Goal: Task Accomplishment & Management: Use online tool/utility

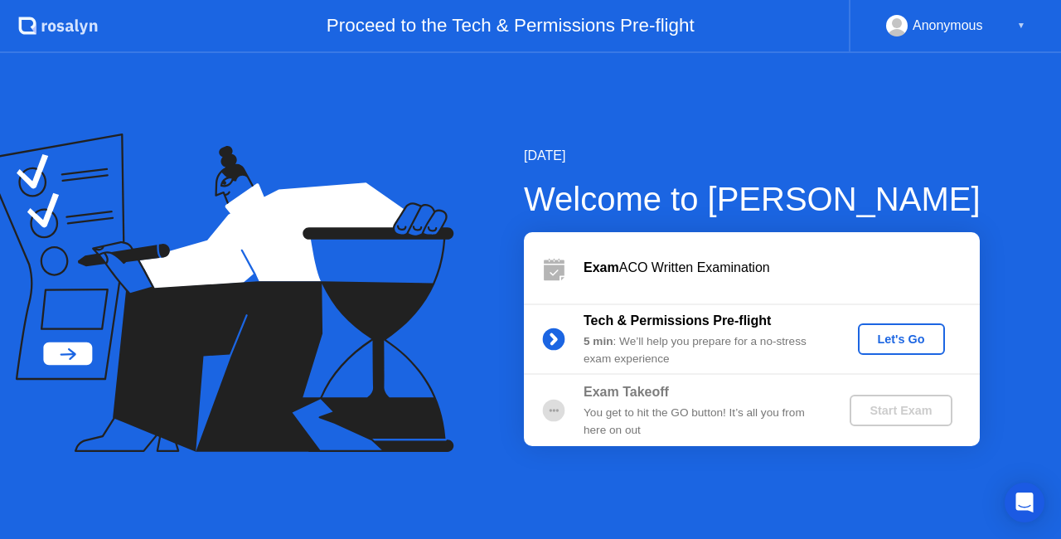
click at [889, 332] on div "Let's Go" at bounding box center [902, 338] width 74 height 13
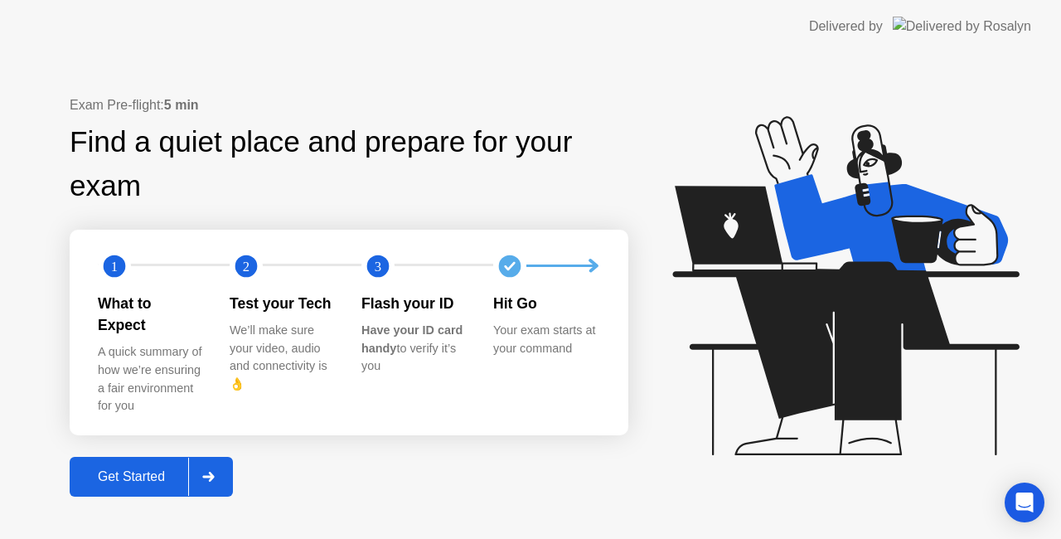
click at [124, 469] on div "Get Started" at bounding box center [132, 476] width 114 height 15
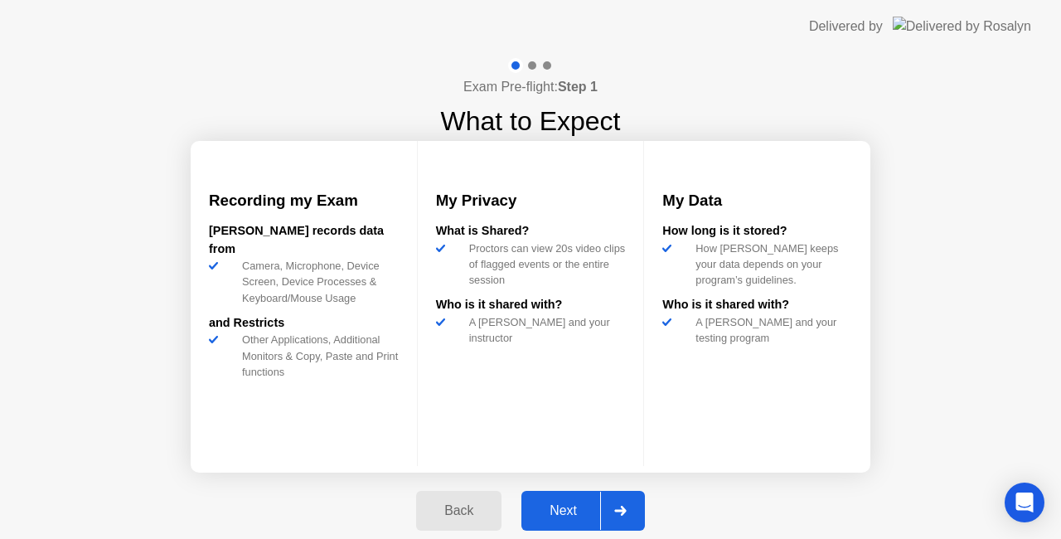
click at [580, 491] on button "Next" at bounding box center [584, 511] width 124 height 40
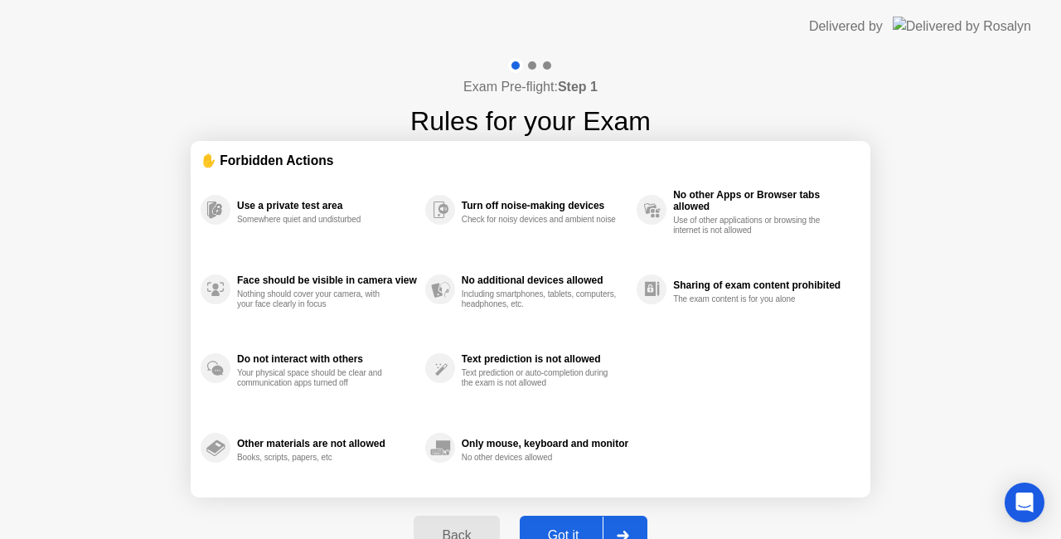
click at [581, 532] on div "Got it" at bounding box center [564, 535] width 78 height 15
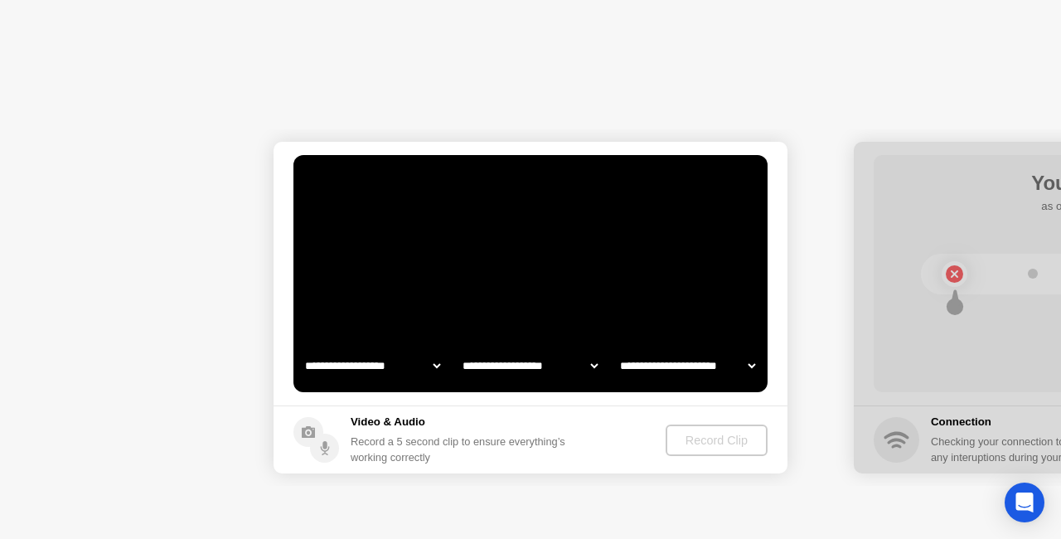
select select "**********"
select select "*******"
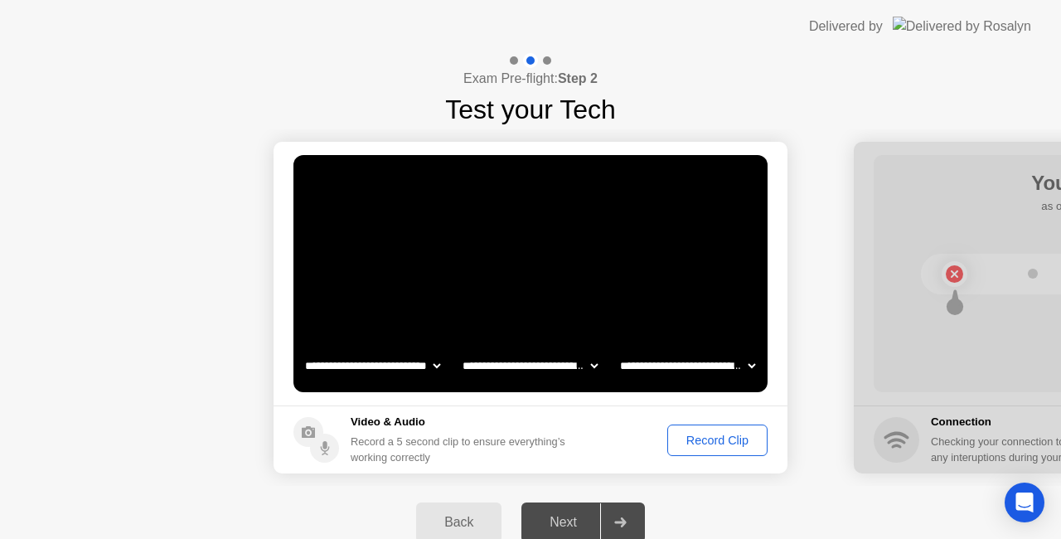
click at [726, 437] on div "Record Clip" at bounding box center [717, 440] width 89 height 13
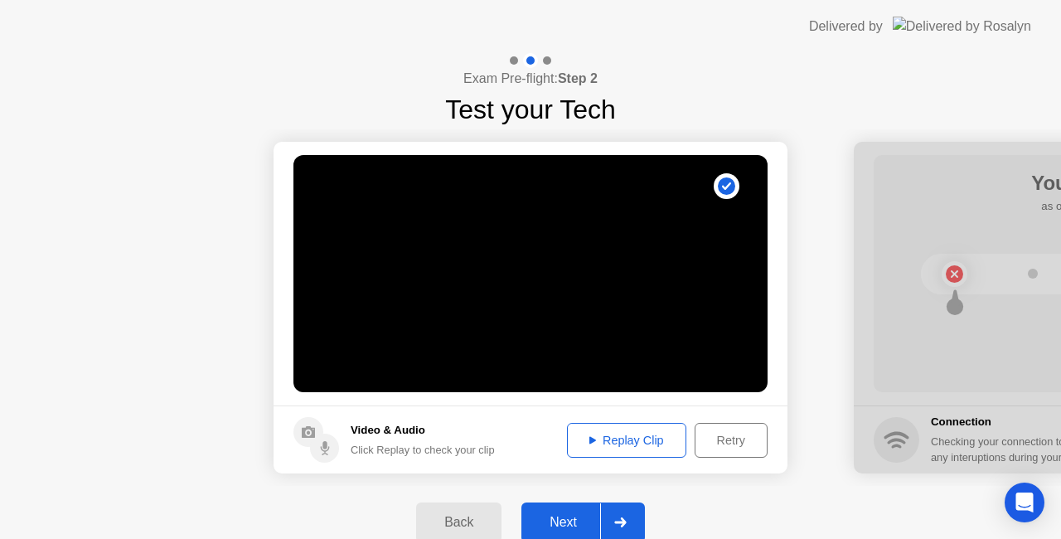
click at [658, 443] on div "Replay Clip" at bounding box center [627, 440] width 108 height 13
click at [565, 522] on div "Next" at bounding box center [564, 522] width 74 height 15
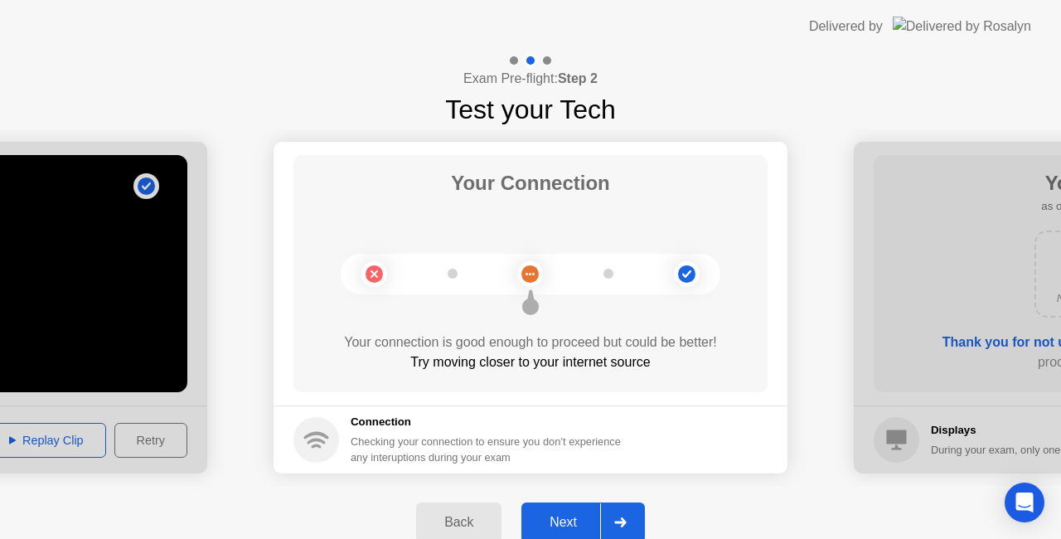
click at [565, 522] on div "Next" at bounding box center [564, 522] width 74 height 15
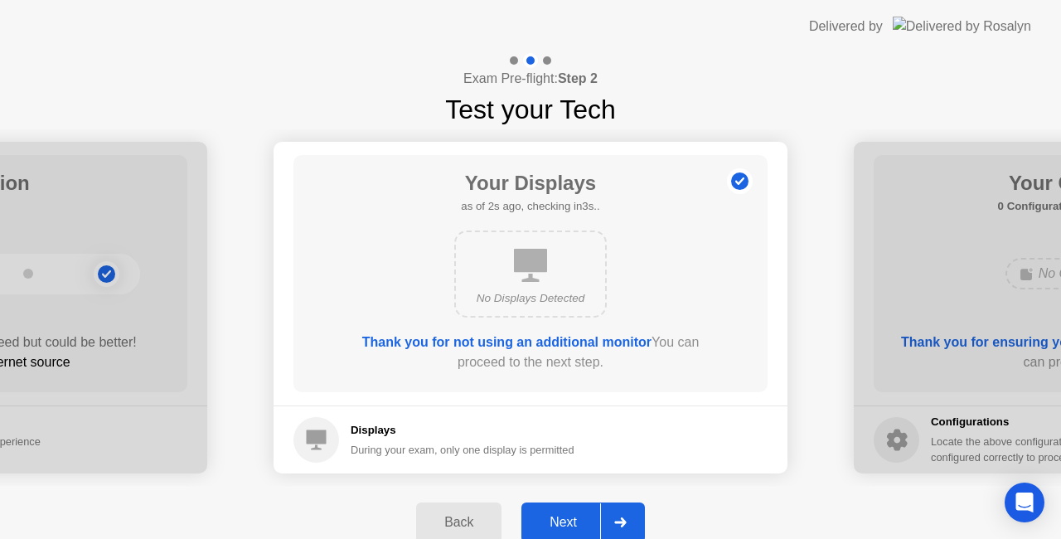
click at [565, 522] on div "Next" at bounding box center [564, 522] width 74 height 15
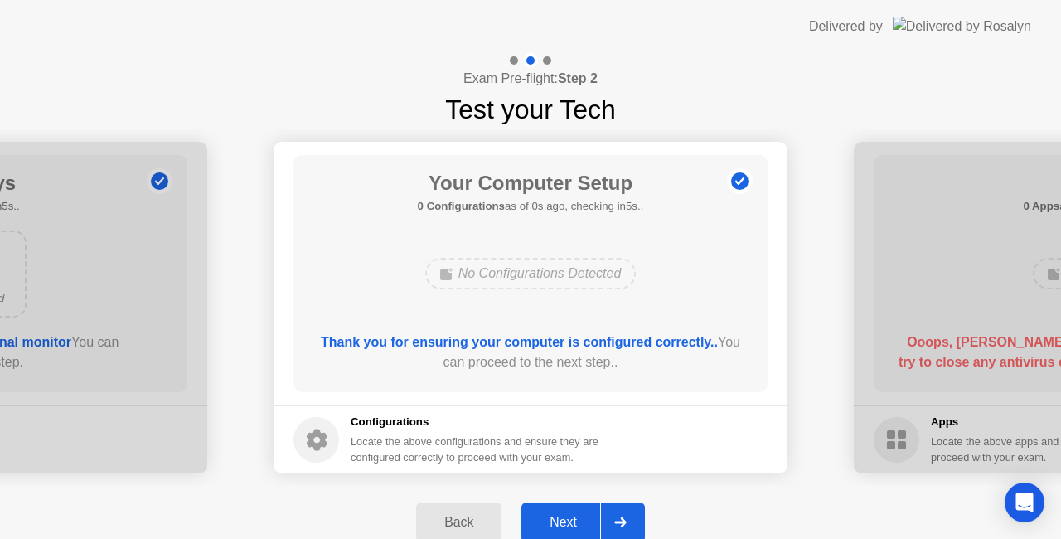
click at [565, 522] on div "Next" at bounding box center [564, 522] width 74 height 15
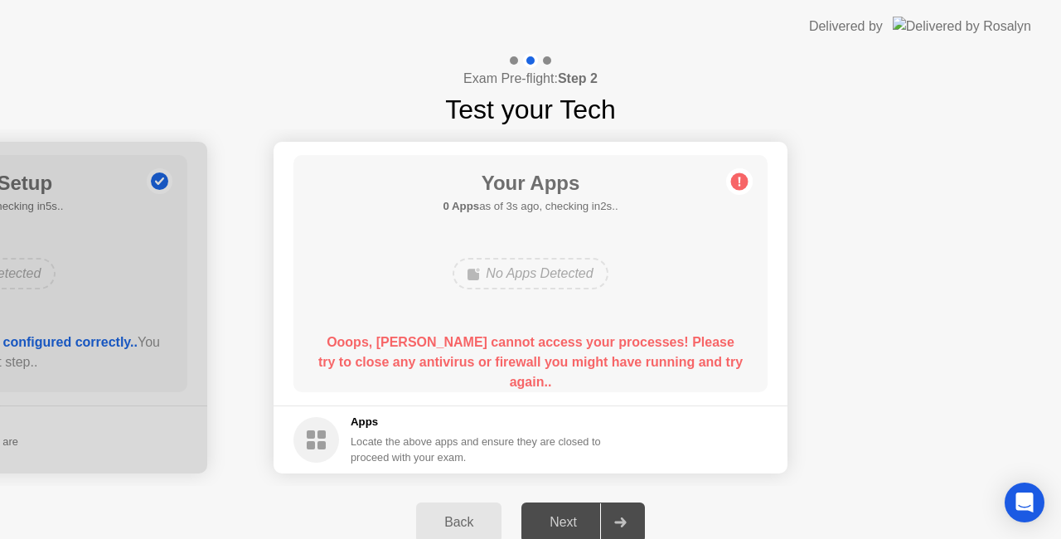
click at [348, 497] on div "Back Next" at bounding box center [530, 522] width 1061 height 73
click at [459, 507] on button "Back" at bounding box center [458, 522] width 85 height 40
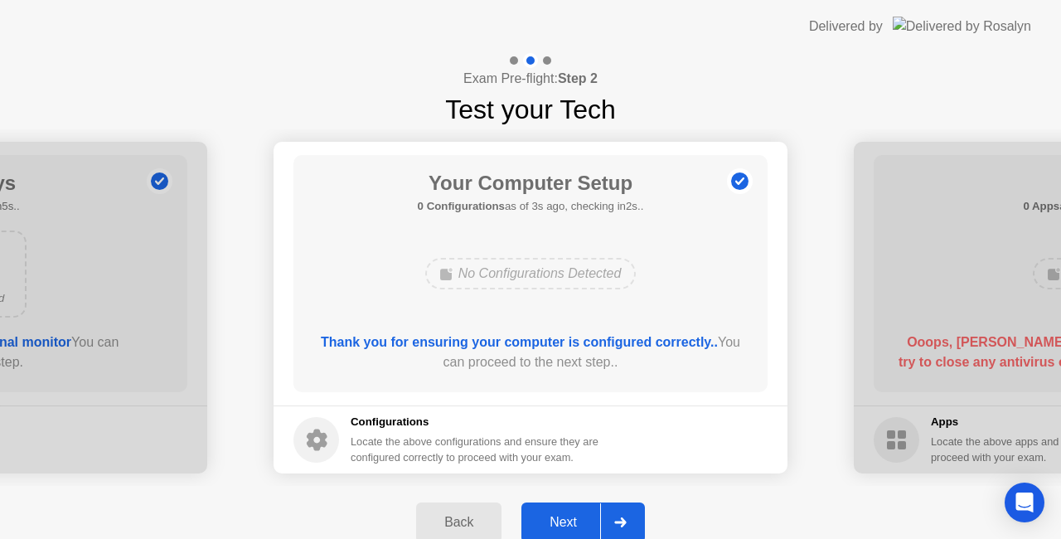
click at [575, 519] on div "Next" at bounding box center [564, 522] width 74 height 15
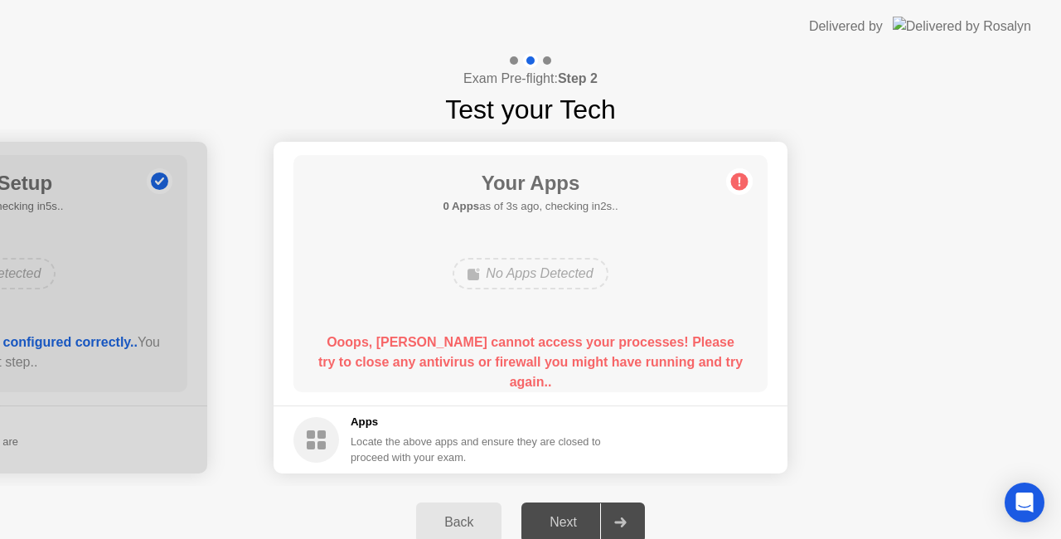
click at [587, 517] on div "Next" at bounding box center [564, 522] width 74 height 15
click at [459, 526] on div "Back" at bounding box center [458, 522] width 75 height 15
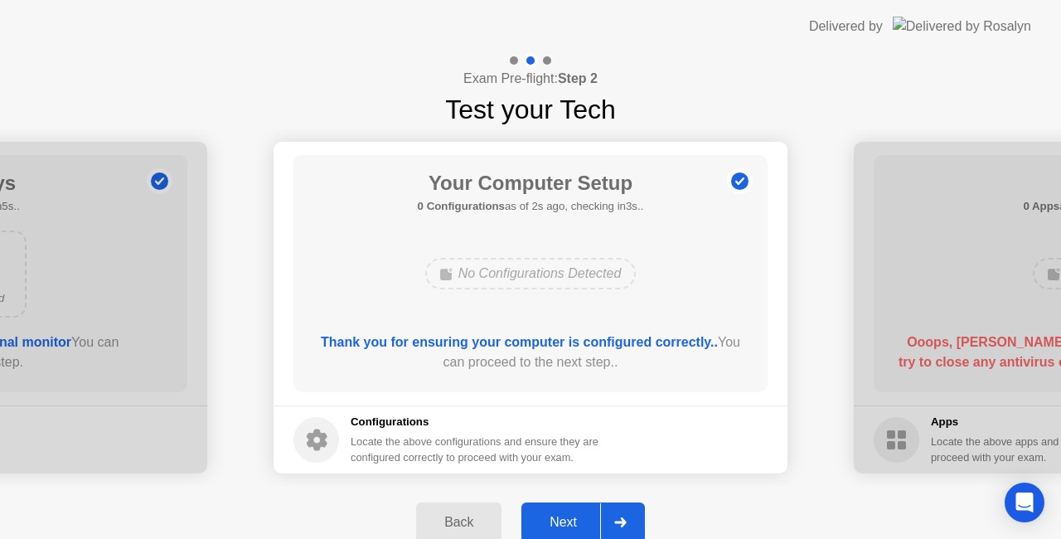
click at [459, 526] on div "Back" at bounding box center [458, 522] width 75 height 15
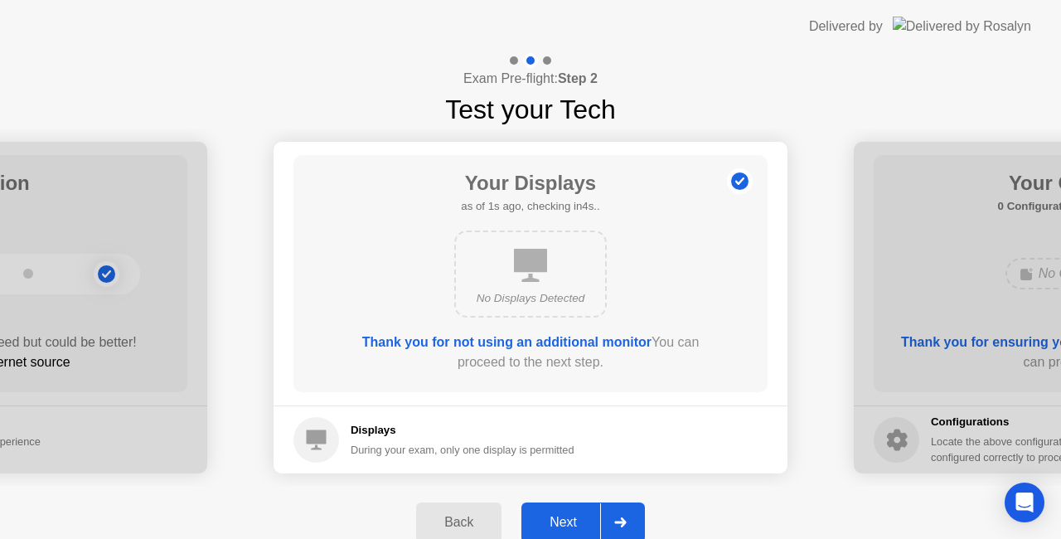
click at [459, 526] on div "Back" at bounding box center [458, 522] width 75 height 15
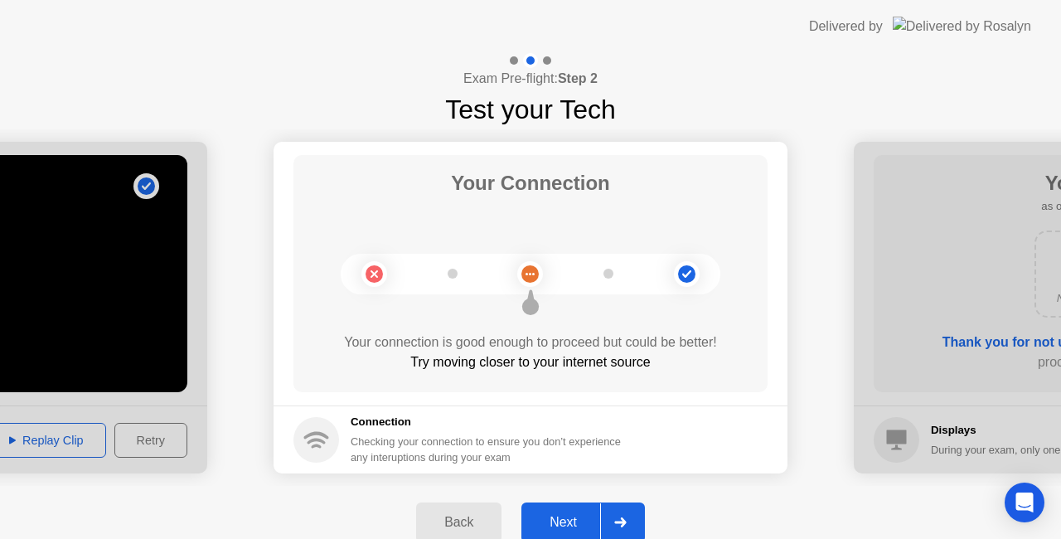
click at [459, 526] on div "Back" at bounding box center [458, 522] width 75 height 15
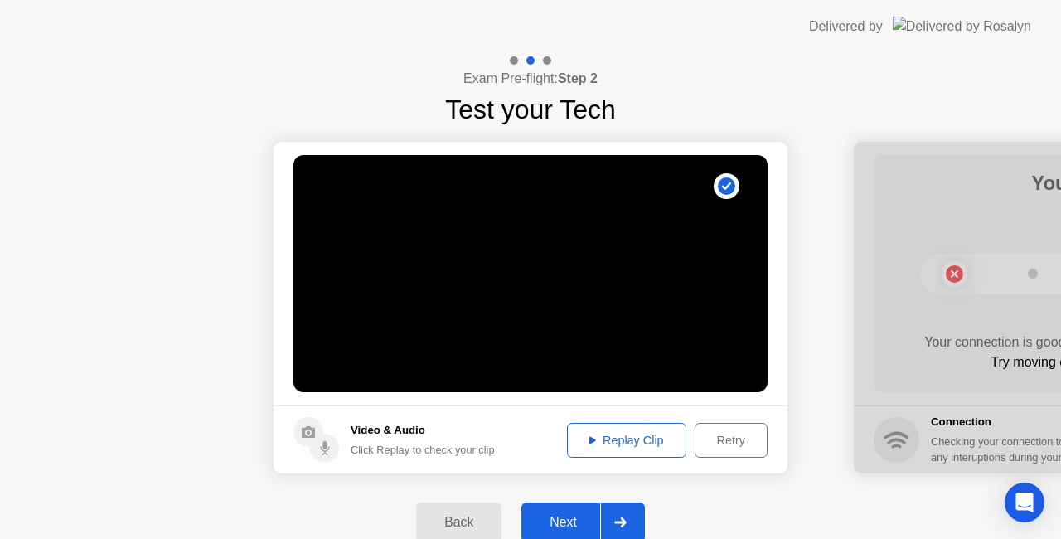
click at [630, 512] on div at bounding box center [620, 522] width 40 height 38
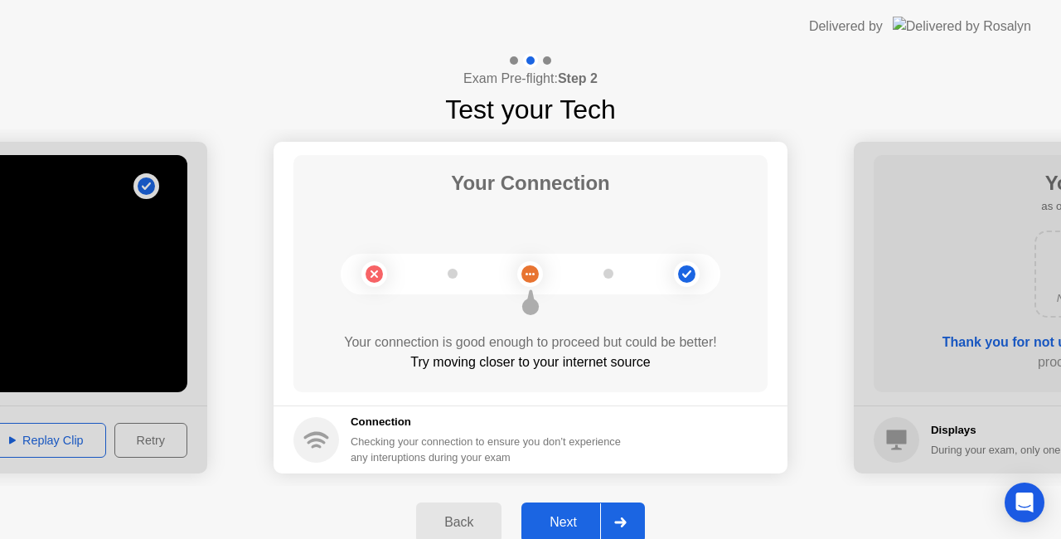
click at [630, 512] on div at bounding box center [620, 522] width 40 height 38
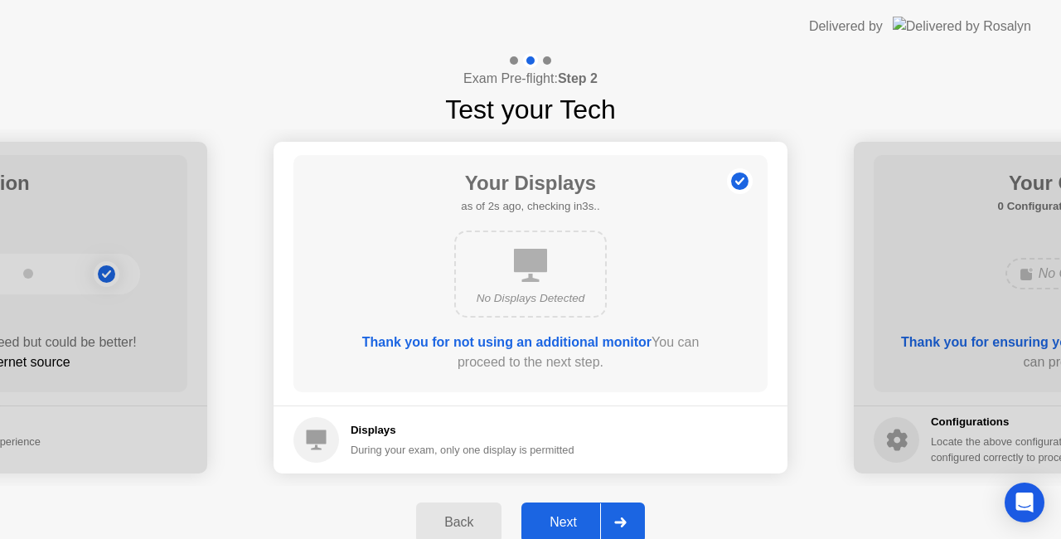
click at [630, 512] on div at bounding box center [620, 522] width 40 height 38
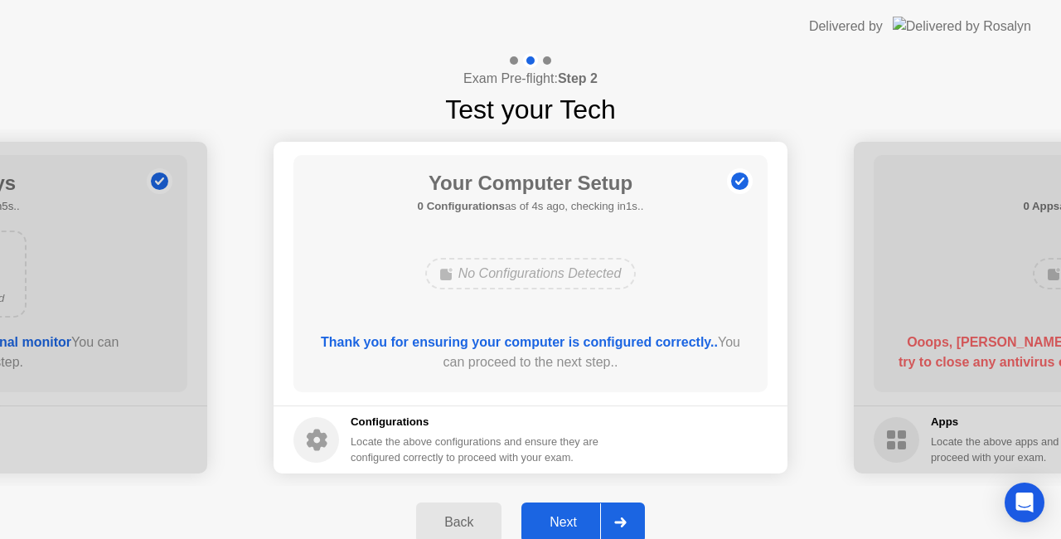
click at [630, 512] on div at bounding box center [620, 522] width 40 height 38
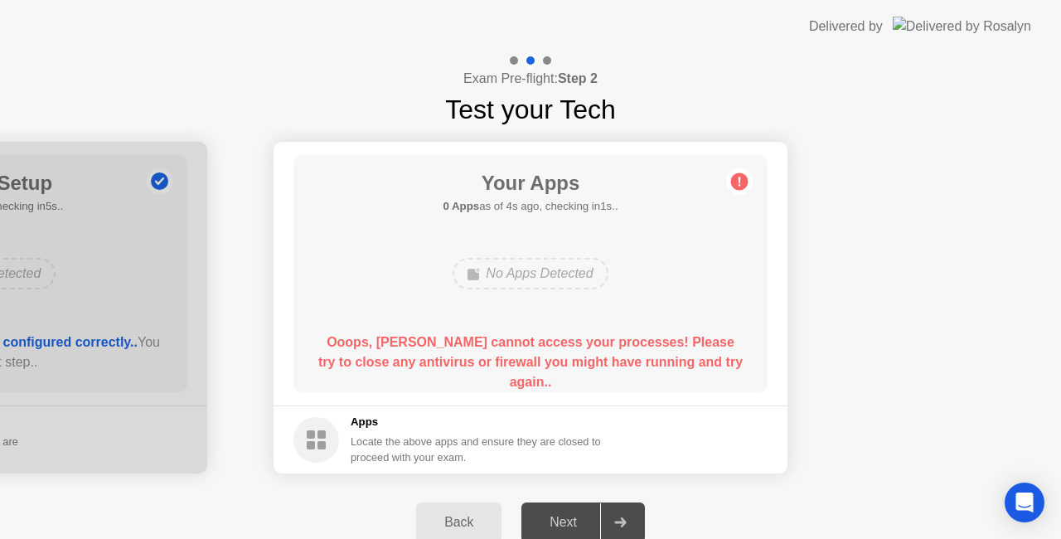
click at [564, 274] on div "No Apps Detected" at bounding box center [530, 274] width 155 height 32
click at [602, 519] on div at bounding box center [620, 522] width 40 height 38
click at [440, 524] on div "Back" at bounding box center [458, 522] width 75 height 15
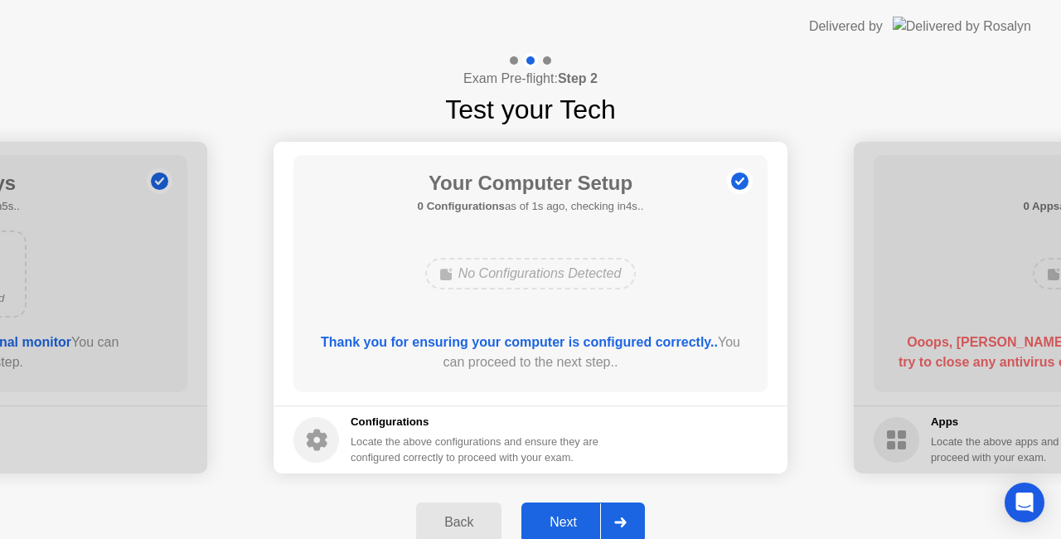
click at [440, 524] on div "Back" at bounding box center [458, 522] width 75 height 15
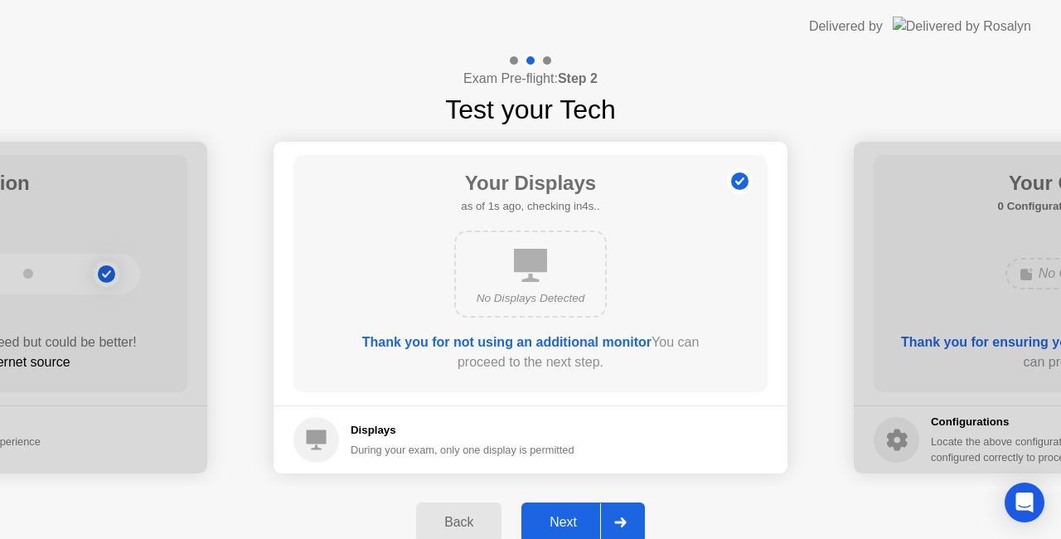
click at [440, 524] on div "Back" at bounding box center [458, 522] width 75 height 15
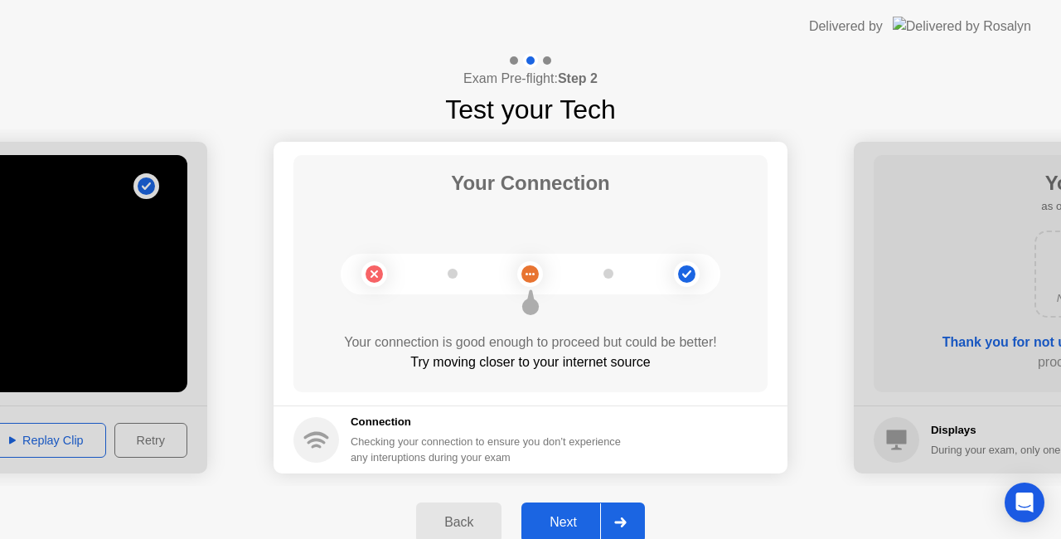
click at [440, 524] on div "Back" at bounding box center [458, 522] width 75 height 15
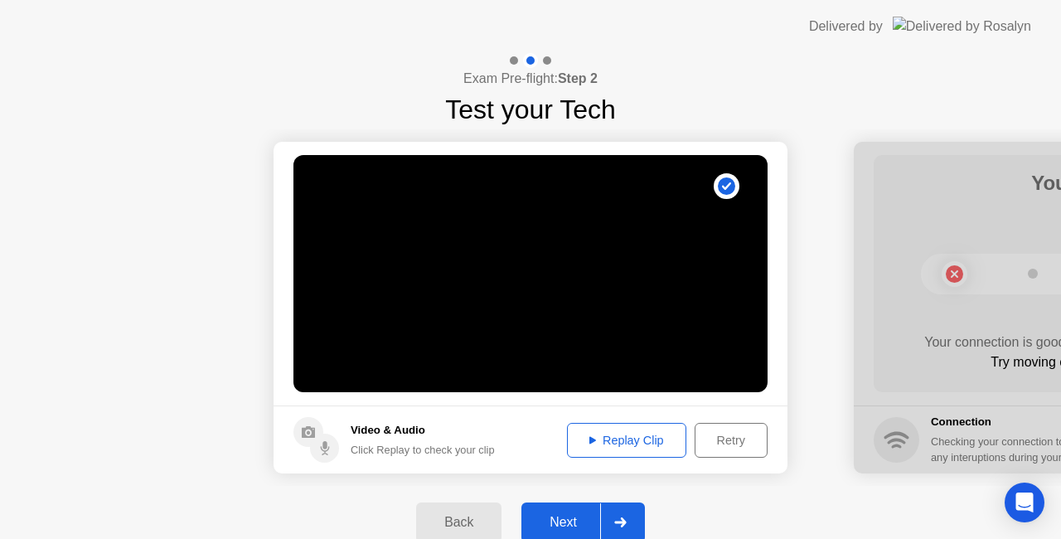
click at [655, 434] on div "Replay Clip" at bounding box center [627, 440] width 108 height 13
click at [612, 521] on div at bounding box center [620, 522] width 40 height 38
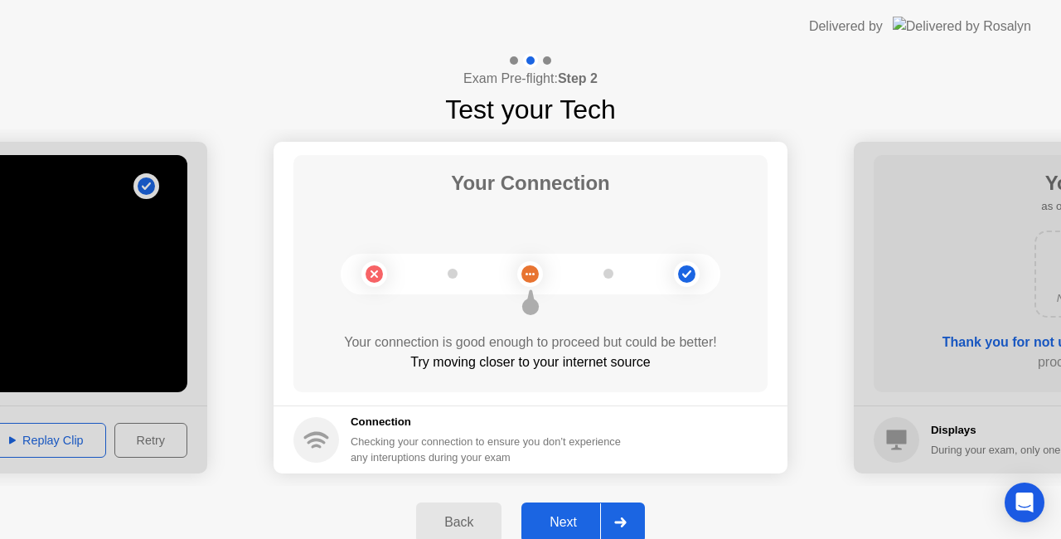
click at [612, 521] on div at bounding box center [620, 522] width 40 height 38
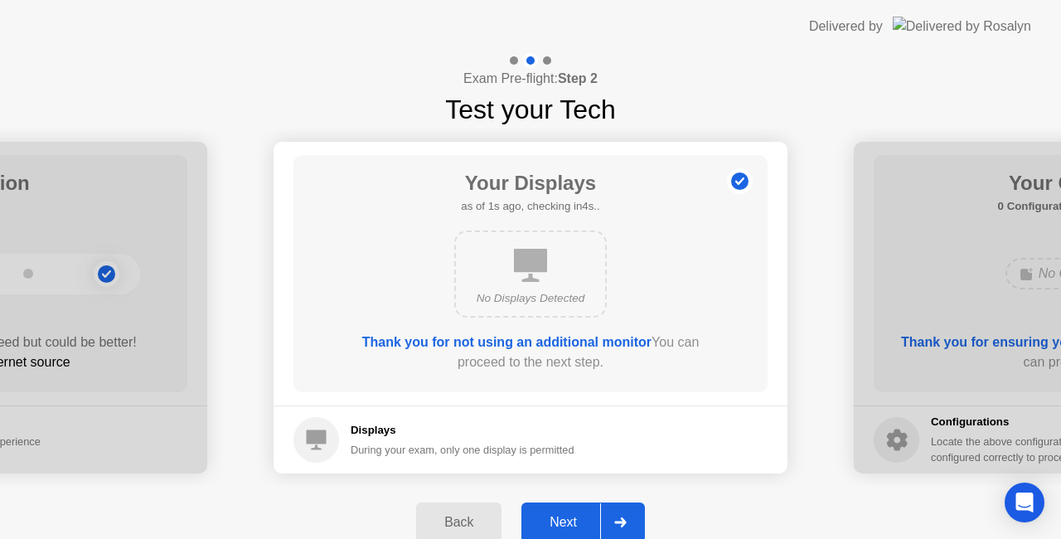
click at [612, 521] on div at bounding box center [620, 522] width 40 height 38
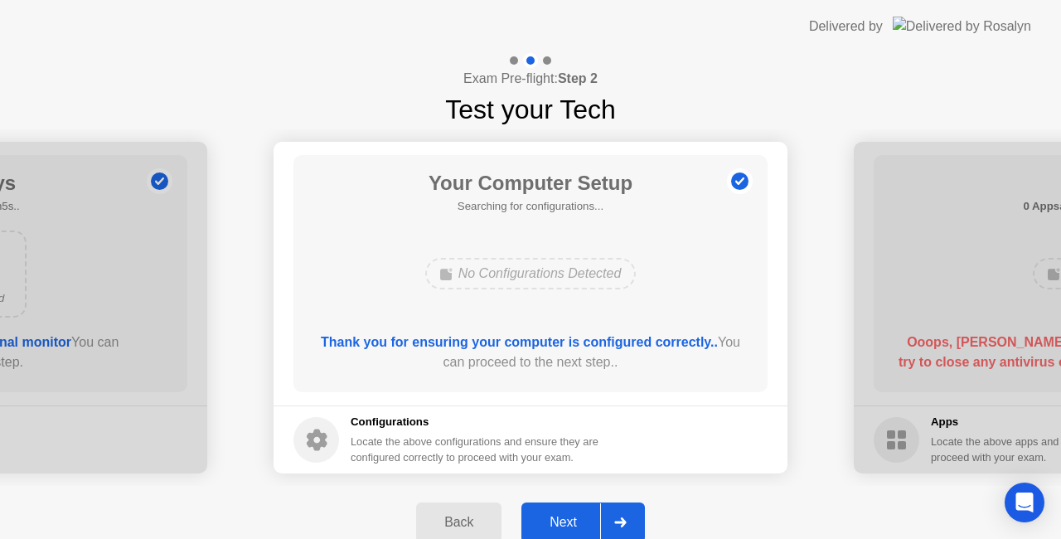
click at [612, 521] on div at bounding box center [620, 522] width 40 height 38
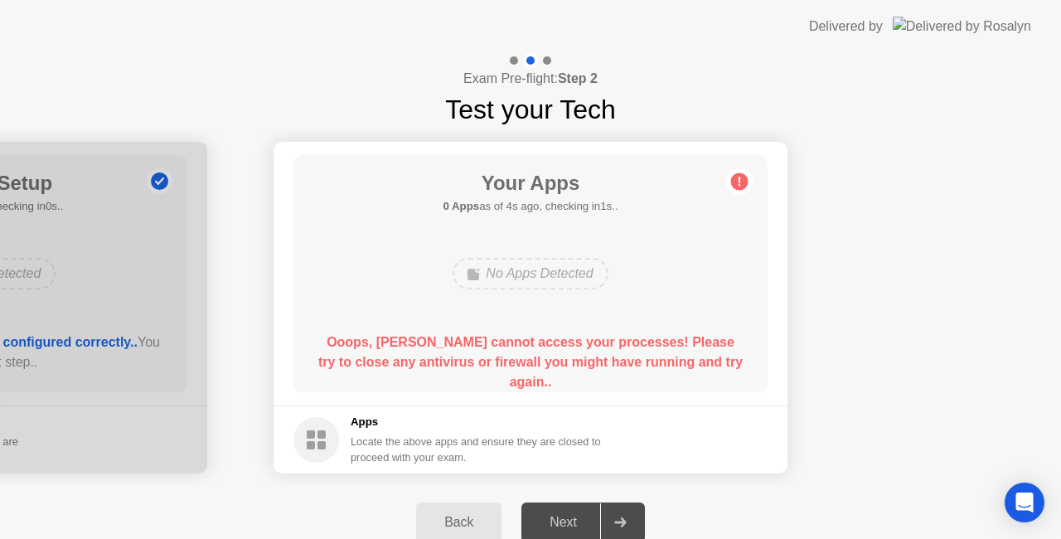
drag, startPoint x: 552, startPoint y: 225, endPoint x: 208, endPoint y: 555, distance: 476.8
click at [208, 538] on html "**********" at bounding box center [530, 269] width 1061 height 539
drag, startPoint x: 447, startPoint y: 516, endPoint x: 484, endPoint y: 512, distance: 37.5
click at [484, 515] on div "Back" at bounding box center [458, 522] width 75 height 15
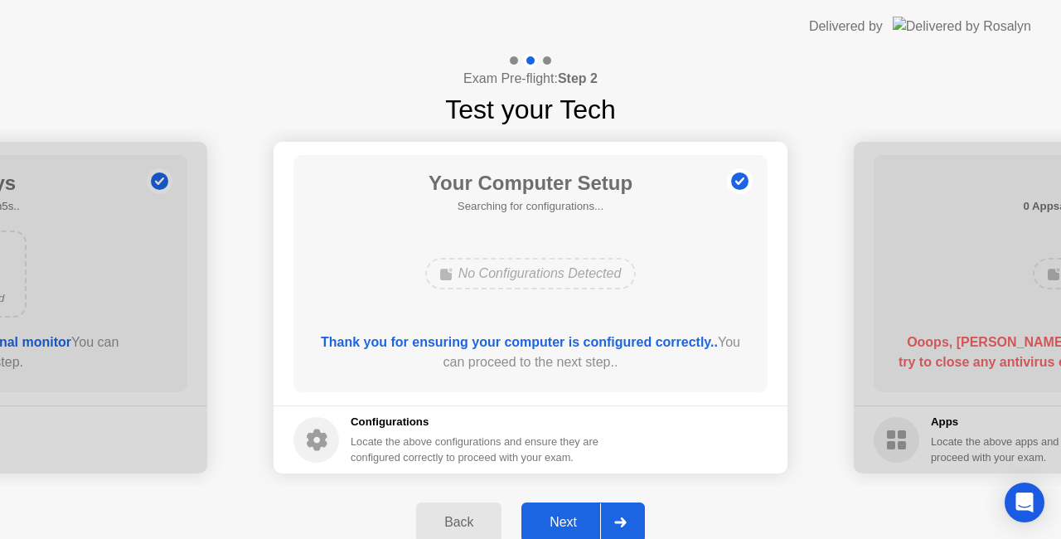
click at [484, 515] on div "Back" at bounding box center [458, 522] width 75 height 15
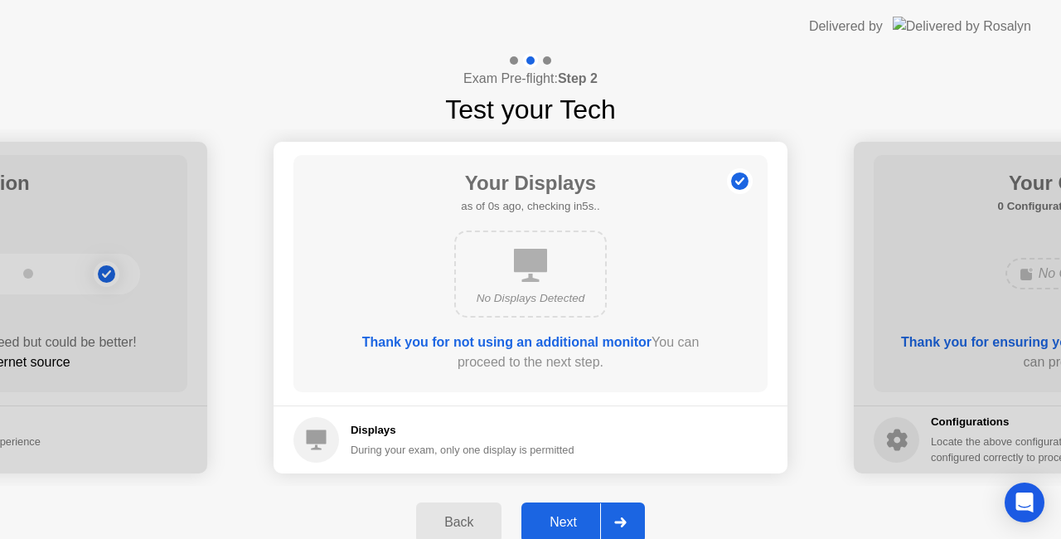
click at [552, 518] on div "Next" at bounding box center [564, 522] width 74 height 15
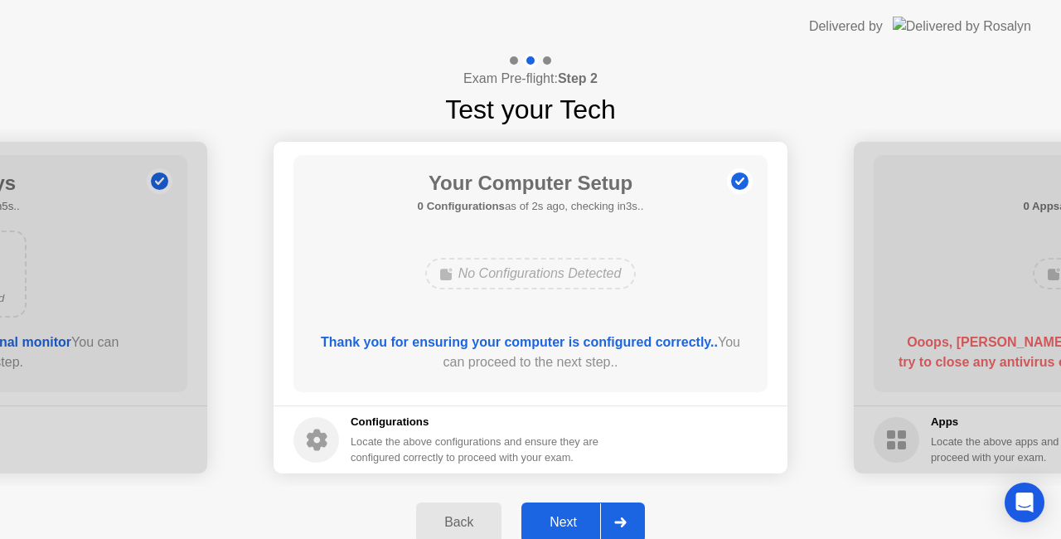
click at [552, 518] on div "Next" at bounding box center [564, 522] width 74 height 15
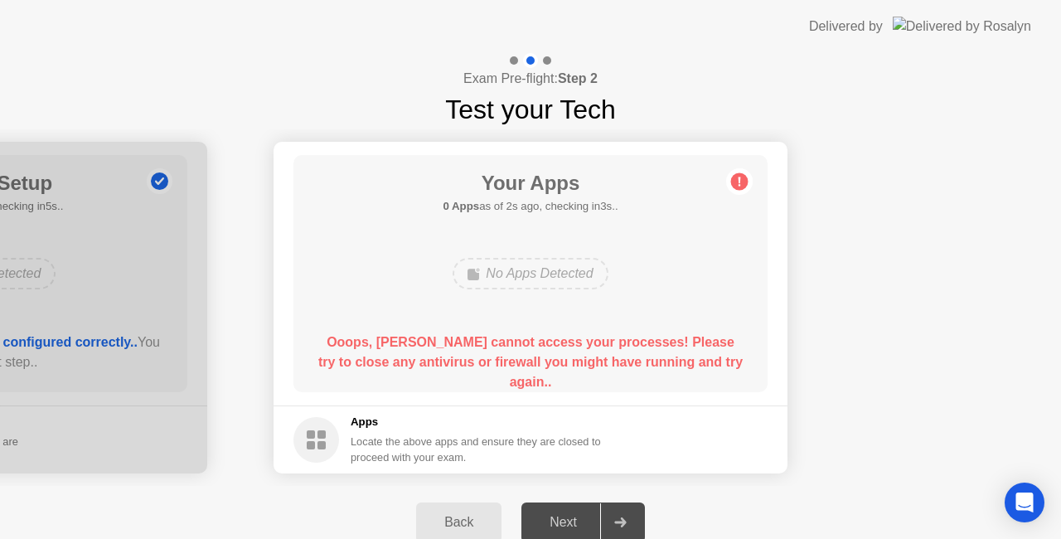
click at [536, 296] on div "Your Apps 0 Apps as of 2s ago, checking in3s.. No Apps Detected Ooops, [PERSON_…" at bounding box center [531, 273] width 474 height 237
click at [536, 296] on div "Your Apps 0 Apps as of 3s ago, checking in2s.. No Apps Detected Ooops, [PERSON_…" at bounding box center [531, 273] width 474 height 237
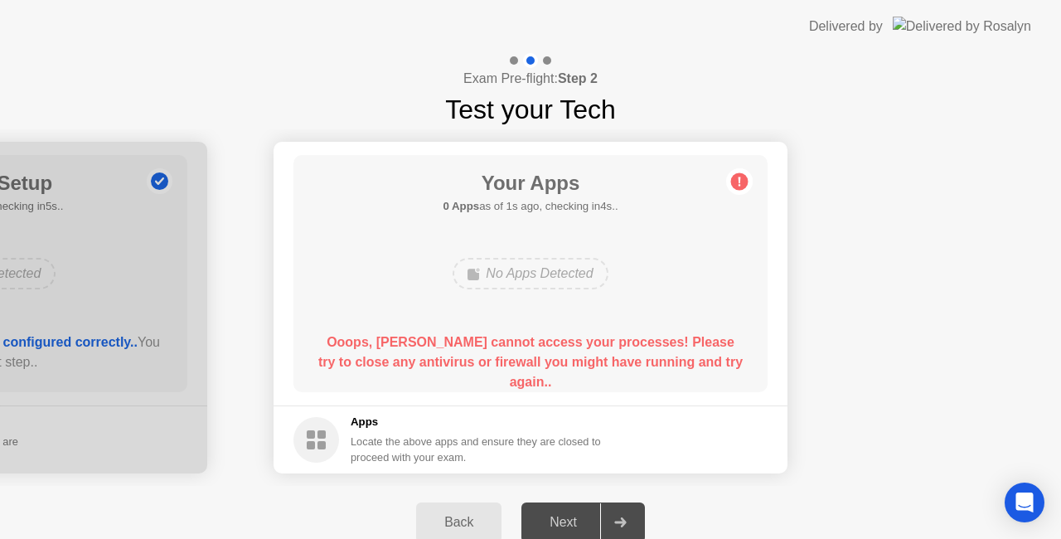
drag, startPoint x: 247, startPoint y: 341, endPoint x: 789, endPoint y: 360, distance: 542.6
click at [745, 188] on icon at bounding box center [739, 181] width 27 height 27
click at [740, 190] on circle at bounding box center [739, 181] width 17 height 17
click at [731, 171] on icon at bounding box center [739, 181] width 27 height 27
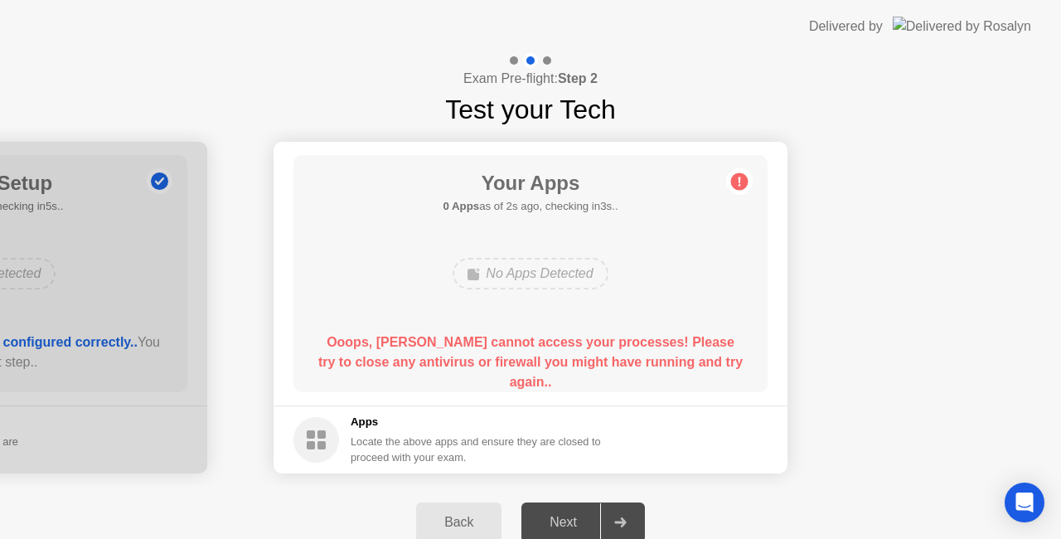
click at [731, 171] on icon at bounding box center [739, 181] width 27 height 27
drag, startPoint x: 731, startPoint y: 171, endPoint x: 721, endPoint y: 357, distance: 186.0
click at [721, 357] on main "Your Apps 0 Apps as of 4s ago, checking in1s.. No Apps Detected Ooops, [PERSON_…" at bounding box center [531, 274] width 514 height 264
click at [740, 178] on icon at bounding box center [740, 181] width 2 height 9
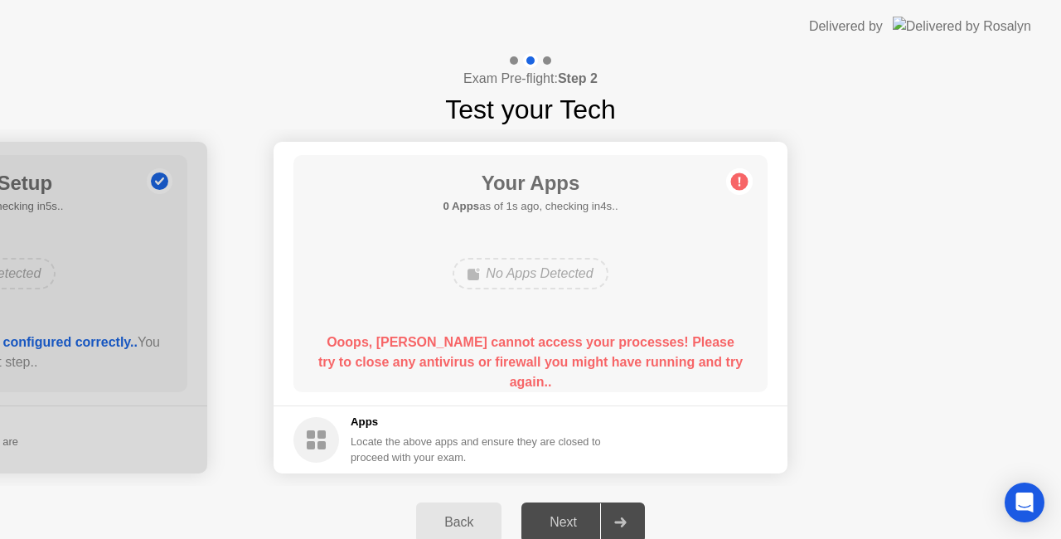
click at [740, 178] on icon at bounding box center [740, 181] width 2 height 9
click at [512, 221] on div "Your Apps 0 Apps as of 3s ago, checking in2s.. No Apps Detected Ooops, [PERSON_…" at bounding box center [531, 273] width 474 height 237
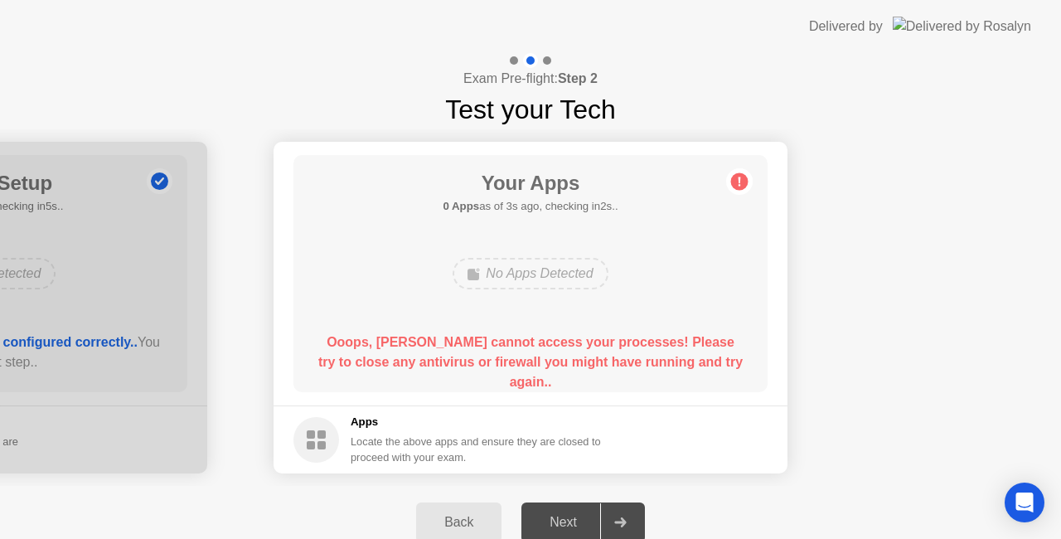
click at [512, 221] on div "Your Apps 0 Apps as of 3s ago, checking in2s.. No Apps Detected Ooops, [PERSON_…" at bounding box center [531, 273] width 474 height 237
click at [548, 61] on div at bounding box center [547, 60] width 8 height 8
click at [1024, 494] on icon "Open Intercom Messenger" at bounding box center [1024, 503] width 19 height 22
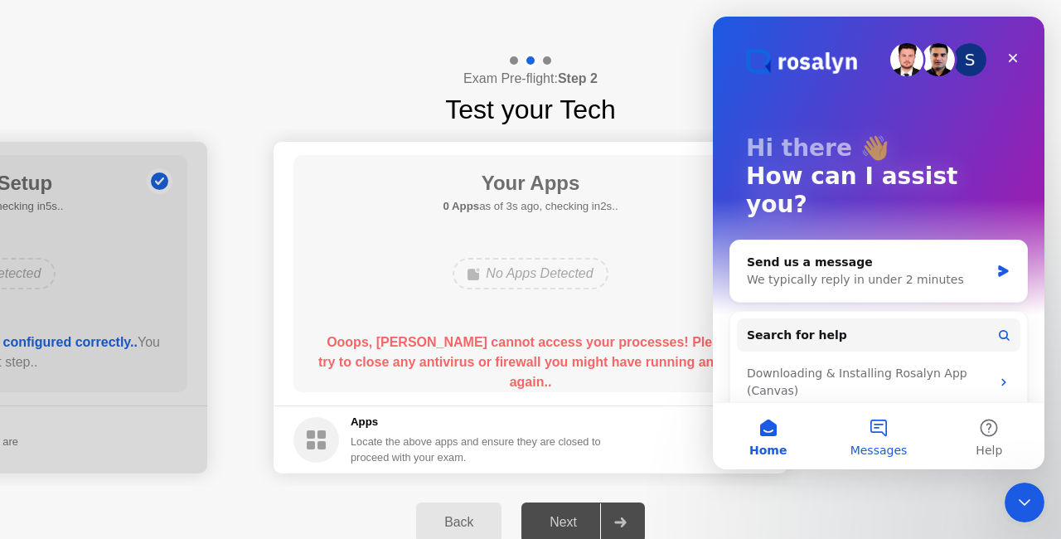
click at [875, 416] on button "Messages" at bounding box center [878, 436] width 110 height 66
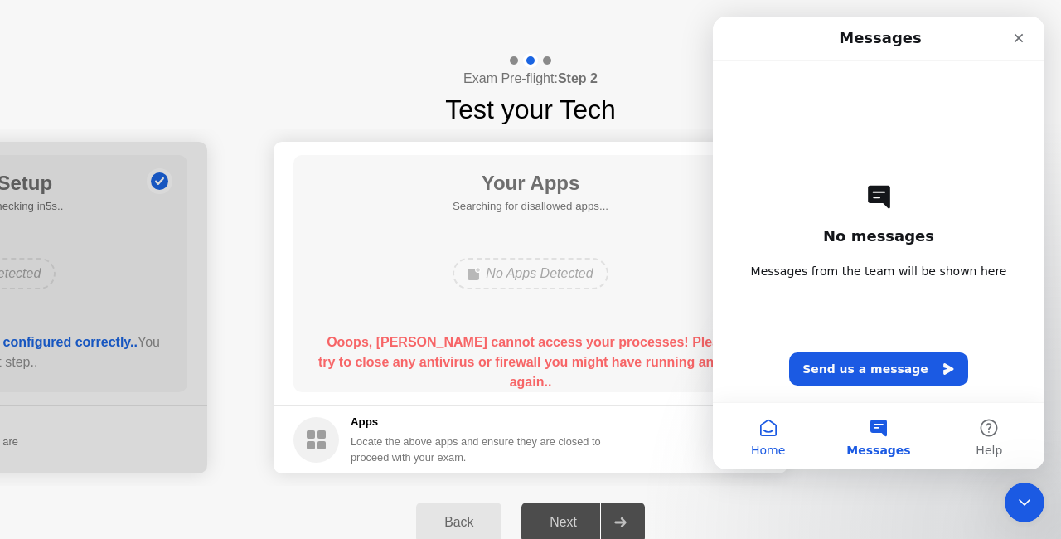
click at [795, 429] on button "Home" at bounding box center [768, 436] width 110 height 66
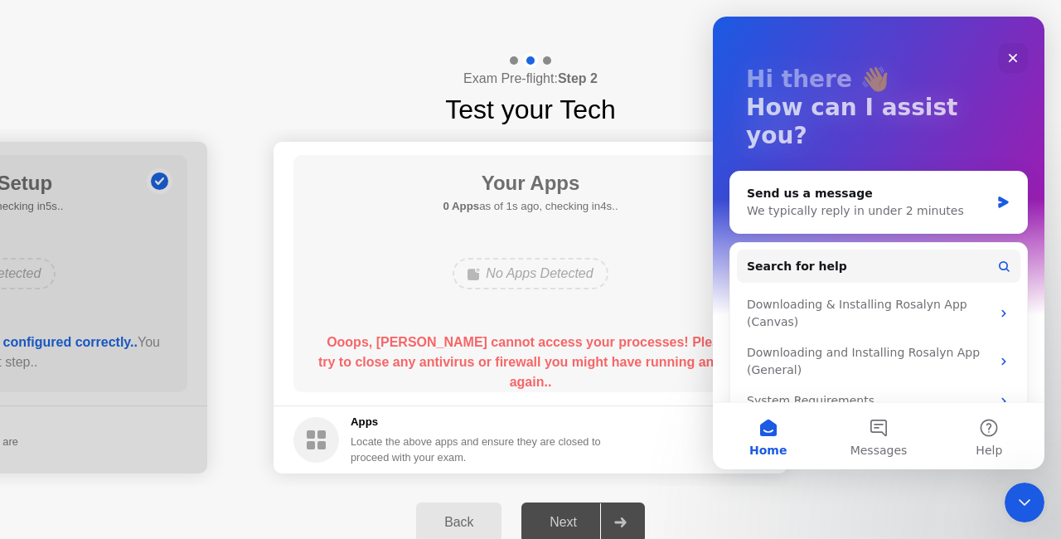
scroll to position [46, 0]
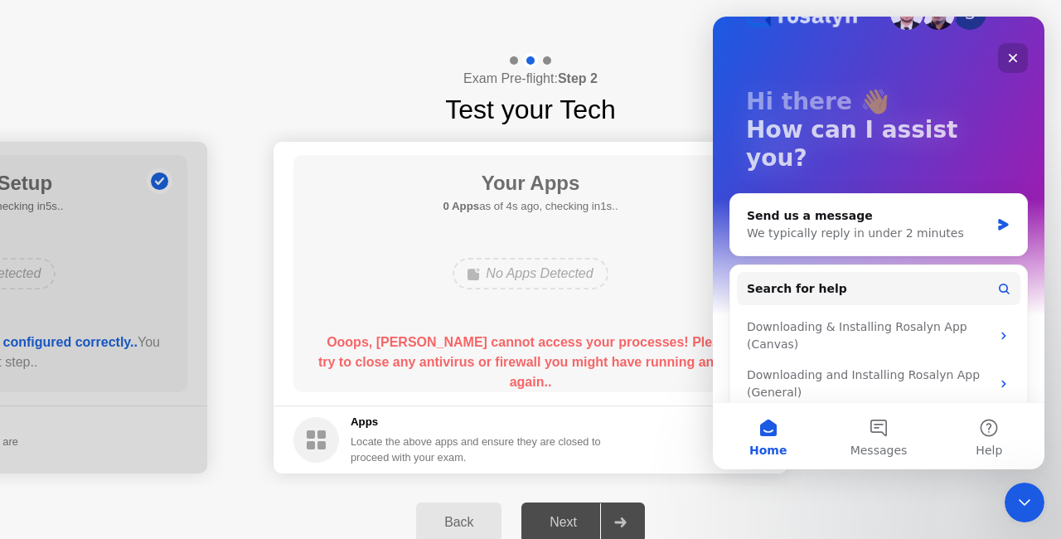
click at [1014, 49] on div "Close" at bounding box center [1013, 58] width 30 height 30
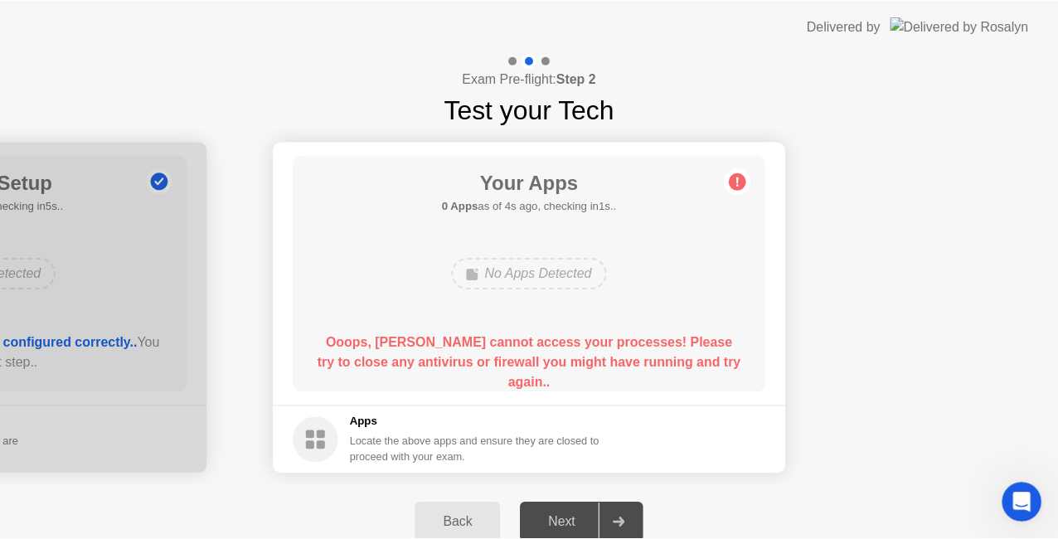
scroll to position [0, 0]
click at [540, 262] on div "No Apps Detected" at bounding box center [530, 274] width 155 height 32
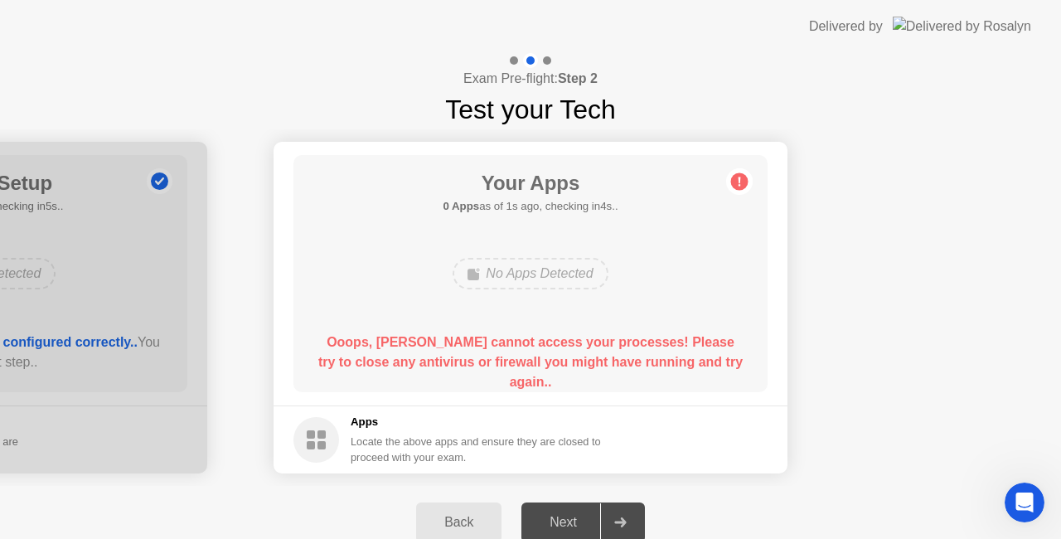
click at [540, 262] on div "No Apps Detected" at bounding box center [530, 274] width 155 height 32
click at [446, 512] on button "Back" at bounding box center [458, 522] width 85 height 40
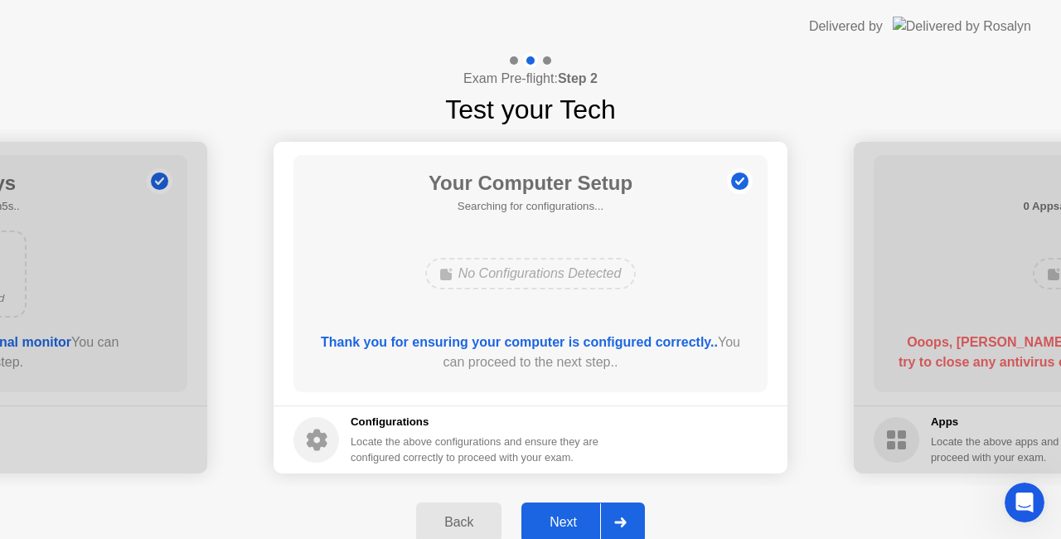
click at [446, 512] on button "Back" at bounding box center [458, 522] width 85 height 40
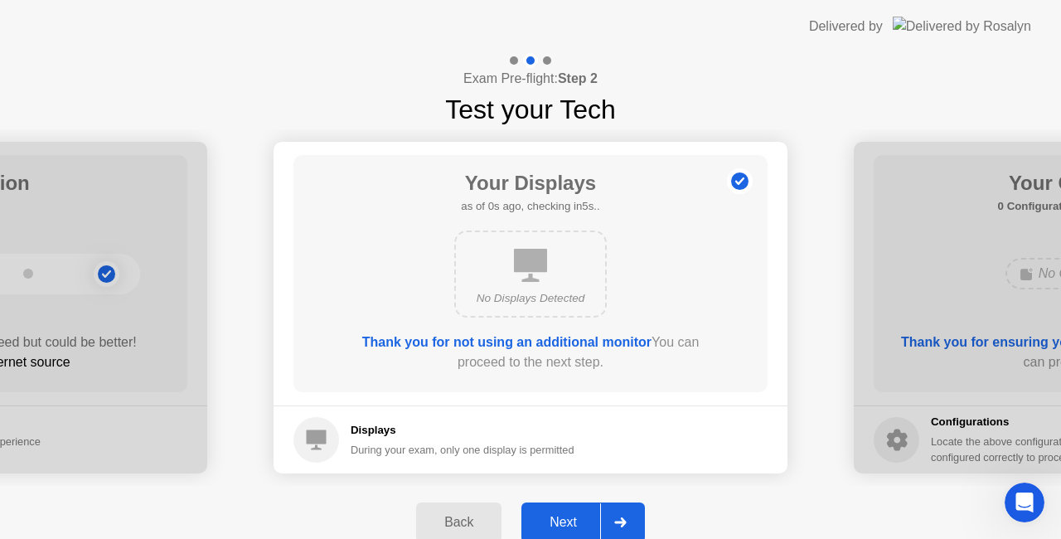
click at [446, 512] on button "Back" at bounding box center [458, 522] width 85 height 40
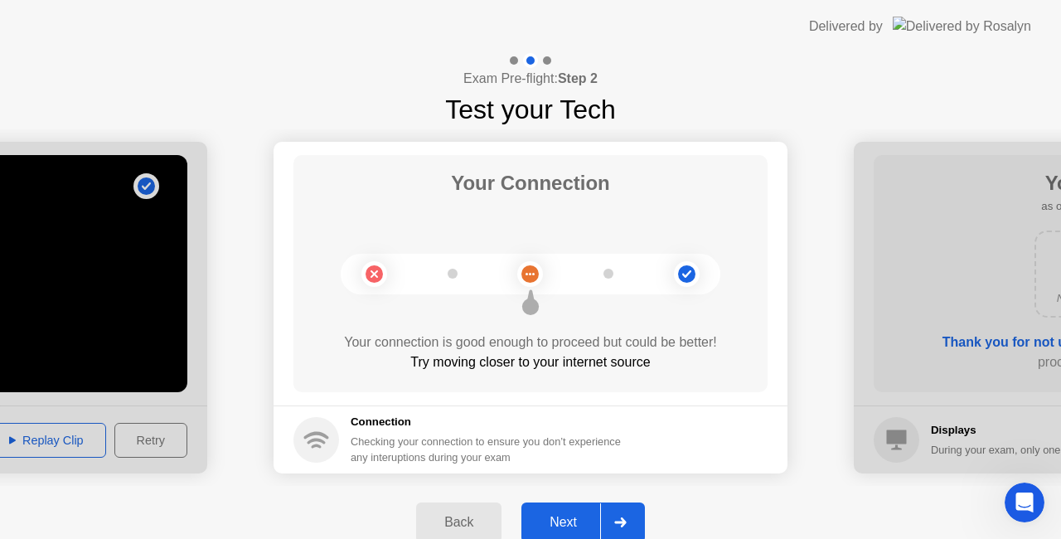
click at [446, 512] on button "Back" at bounding box center [458, 522] width 85 height 40
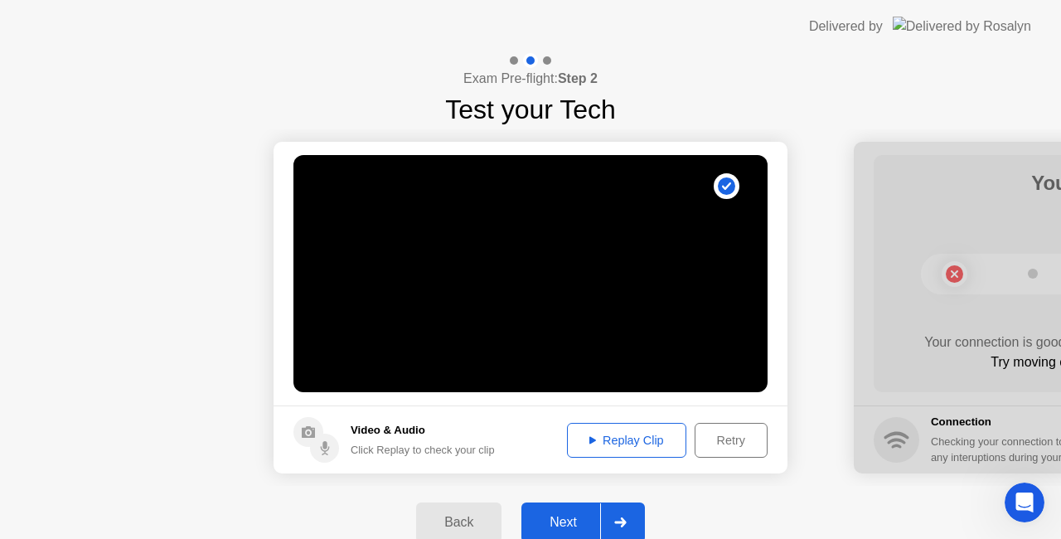
click at [446, 512] on button "Back" at bounding box center [458, 522] width 85 height 40
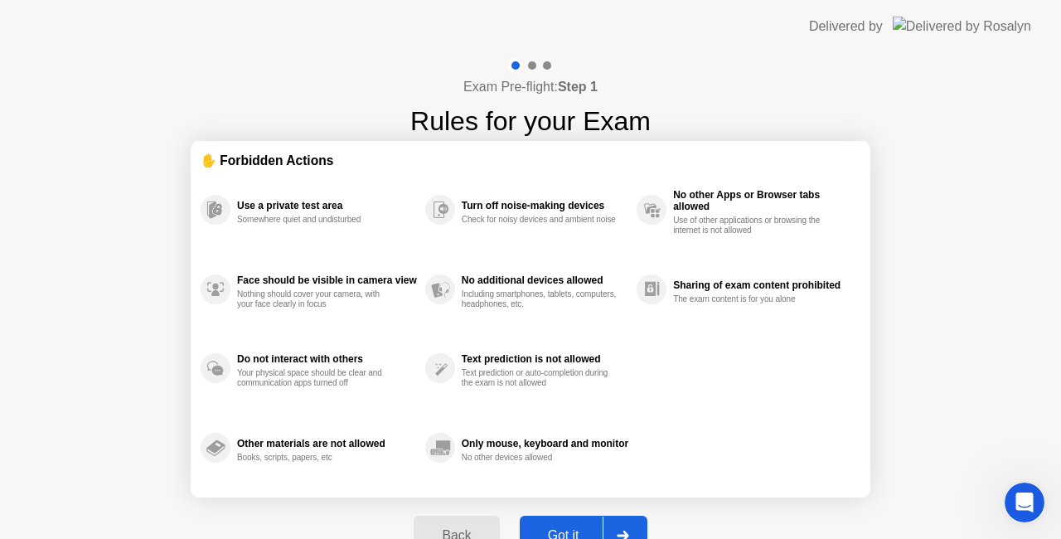
click at [586, 517] on button "Got it" at bounding box center [584, 536] width 128 height 40
select select "**********"
select select "*******"
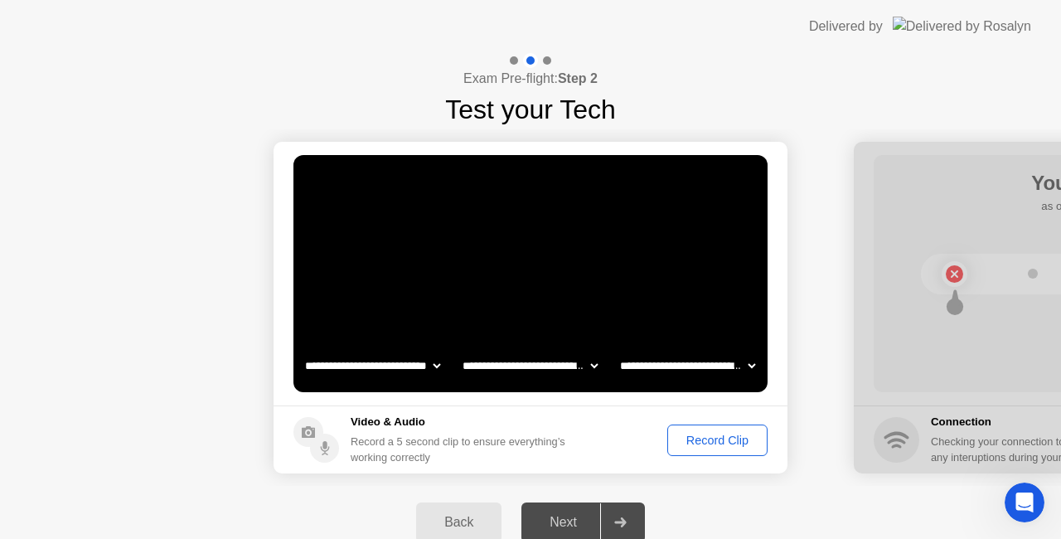
click at [677, 434] on div "Record Clip" at bounding box center [717, 440] width 89 height 13
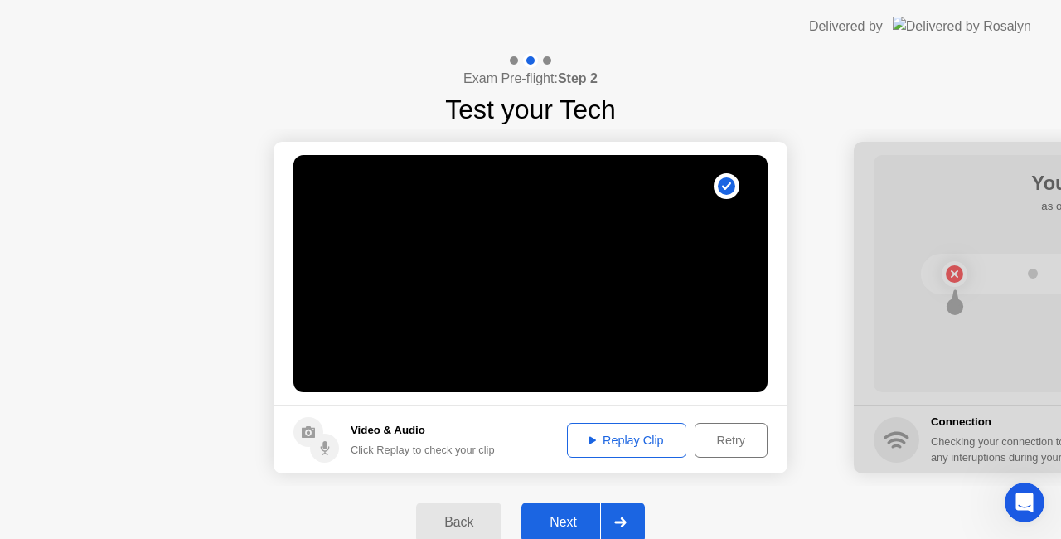
click at [642, 436] on div "Replay Clip" at bounding box center [627, 440] width 108 height 13
click at [595, 504] on button "Next" at bounding box center [584, 522] width 124 height 40
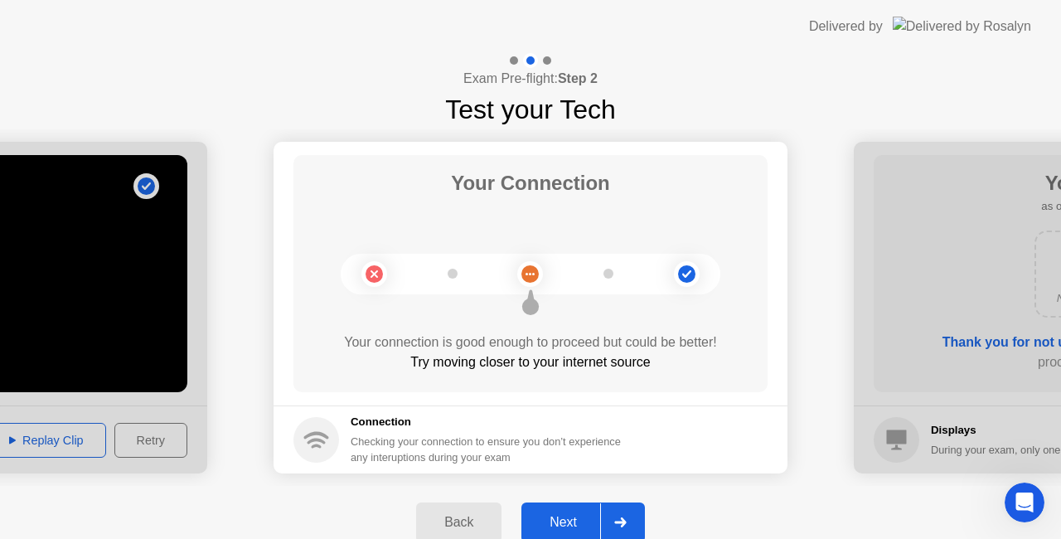
click at [585, 507] on button "Next" at bounding box center [584, 522] width 124 height 40
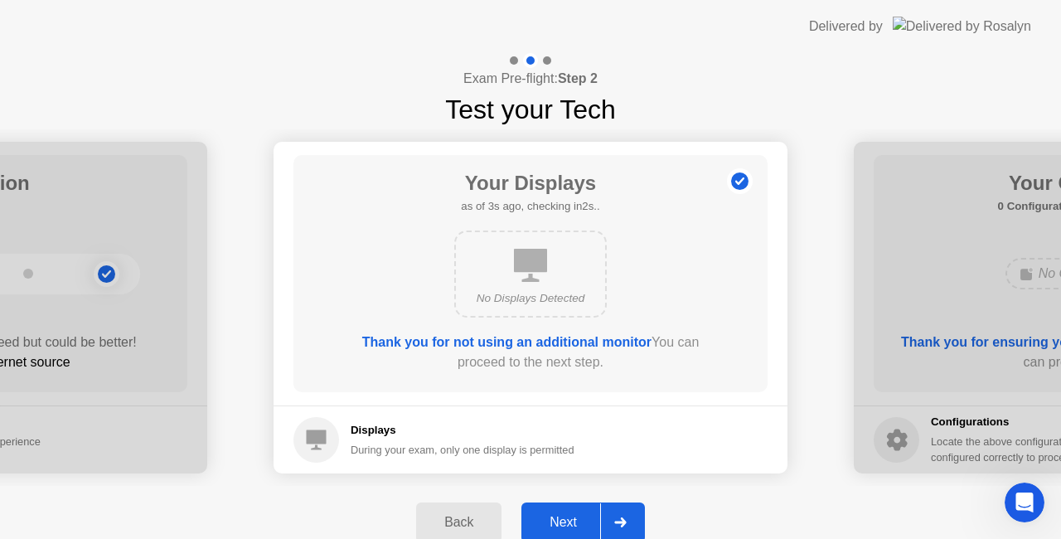
click at [591, 510] on button "Next" at bounding box center [584, 522] width 124 height 40
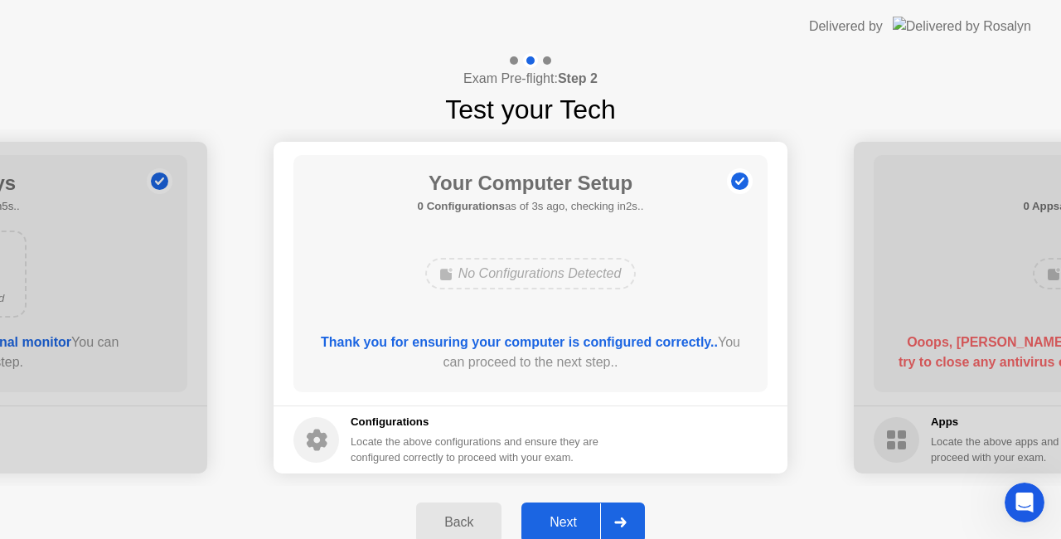
drag, startPoint x: 591, startPoint y: 510, endPoint x: 569, endPoint y: 506, distance: 22.8
click at [569, 506] on button "Next" at bounding box center [584, 522] width 124 height 40
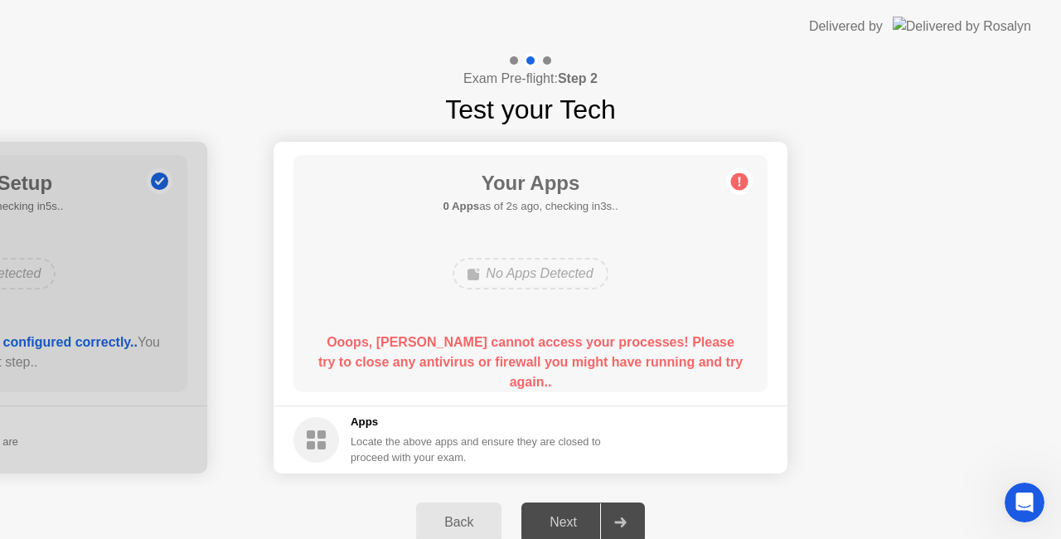
click at [783, 352] on div "**********" at bounding box center [530, 306] width 1061 height 506
click at [559, 517] on div "Next" at bounding box center [564, 522] width 74 height 15
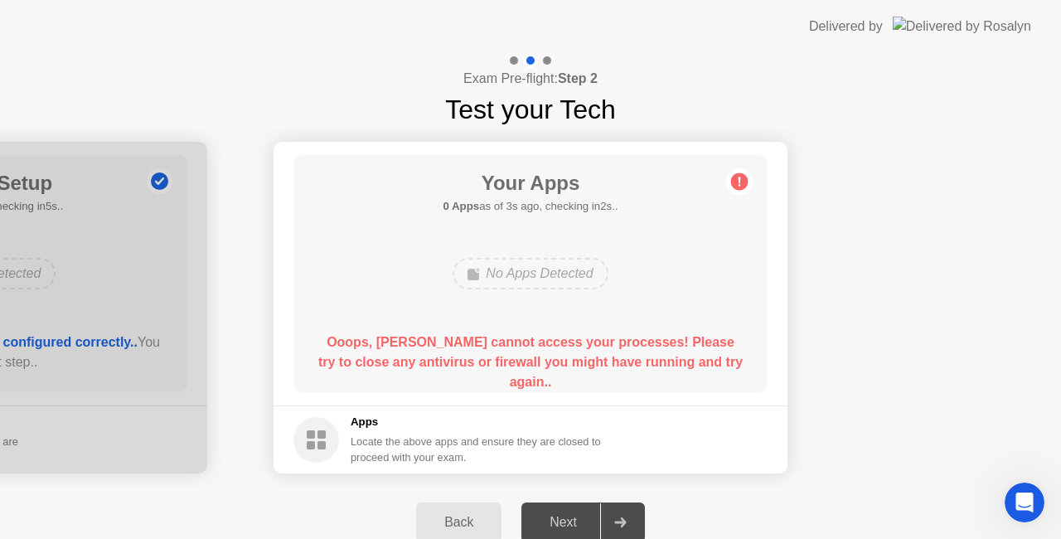
click at [559, 517] on div "Next" at bounding box center [564, 522] width 74 height 15
click at [733, 171] on icon at bounding box center [739, 181] width 27 height 27
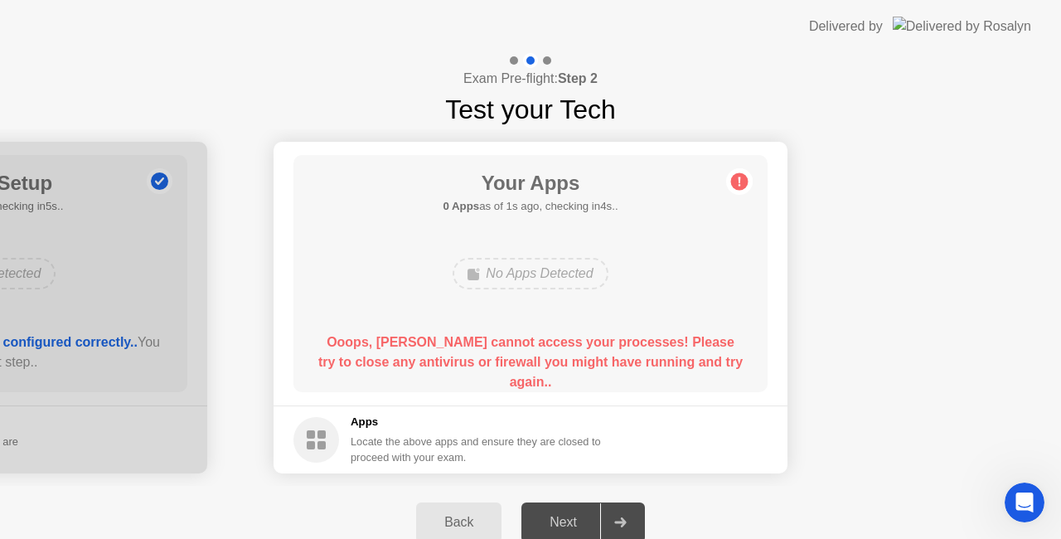
drag, startPoint x: 733, startPoint y: 171, endPoint x: 837, endPoint y: 269, distance: 143.1
drag, startPoint x: 478, startPoint y: 230, endPoint x: 371, endPoint y: 400, distance: 201.5
click at [371, 400] on main "Your Apps 0 Apps as of 0s ago, checking in5s.. No Apps Detected Ooops, [PERSON_…" at bounding box center [531, 274] width 514 height 264
click at [478, 517] on div "Back" at bounding box center [458, 522] width 75 height 15
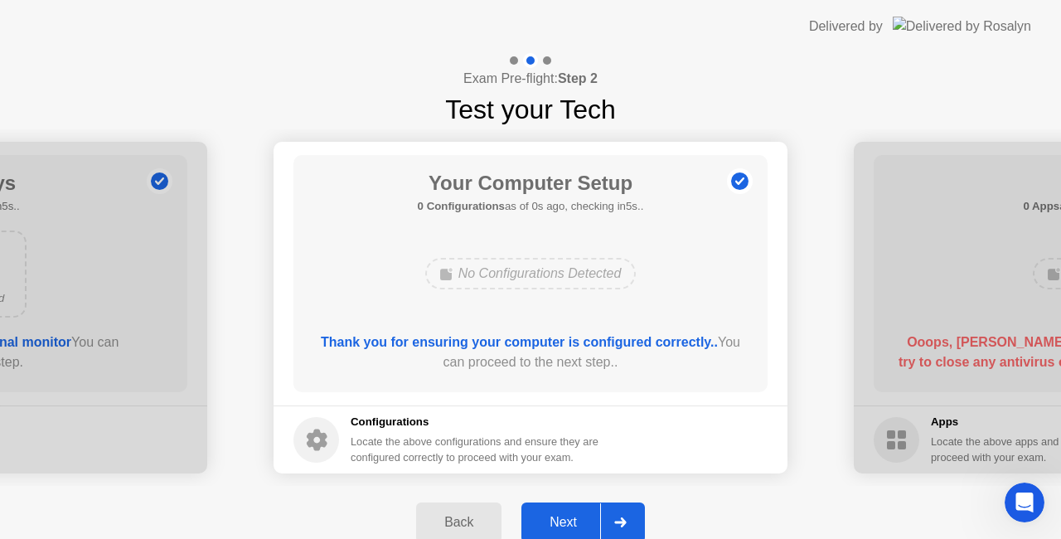
click at [574, 511] on button "Next" at bounding box center [584, 522] width 124 height 40
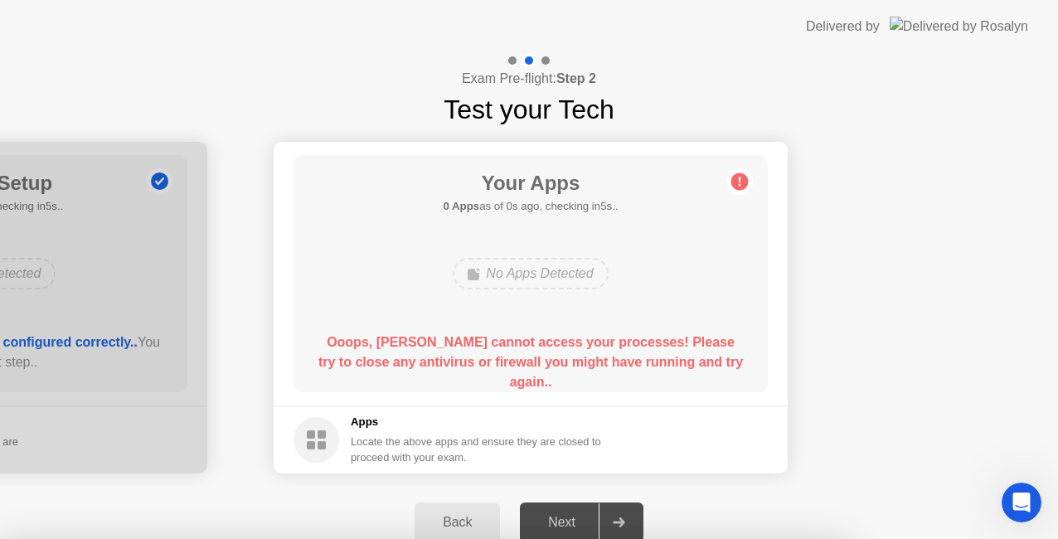
drag, startPoint x: 483, startPoint y: 310, endPoint x: 483, endPoint y: 293, distance: 17.4
